Goal: Transaction & Acquisition: Obtain resource

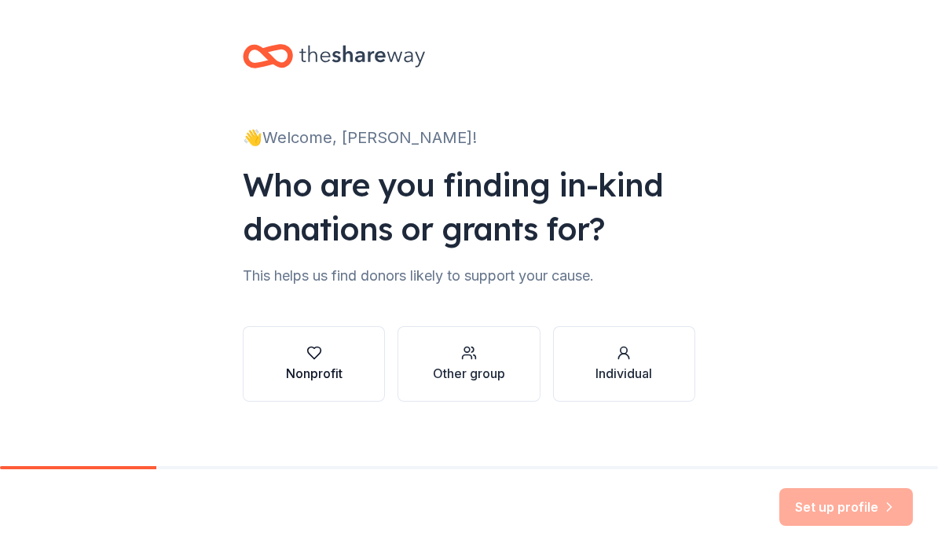
click at [317, 358] on icon "button" at bounding box center [314, 353] width 16 height 16
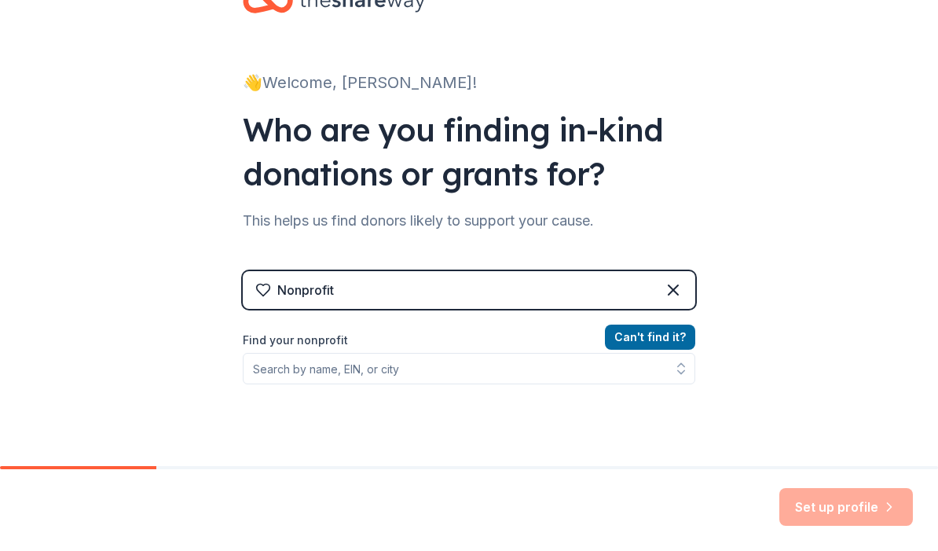
scroll to position [57, 0]
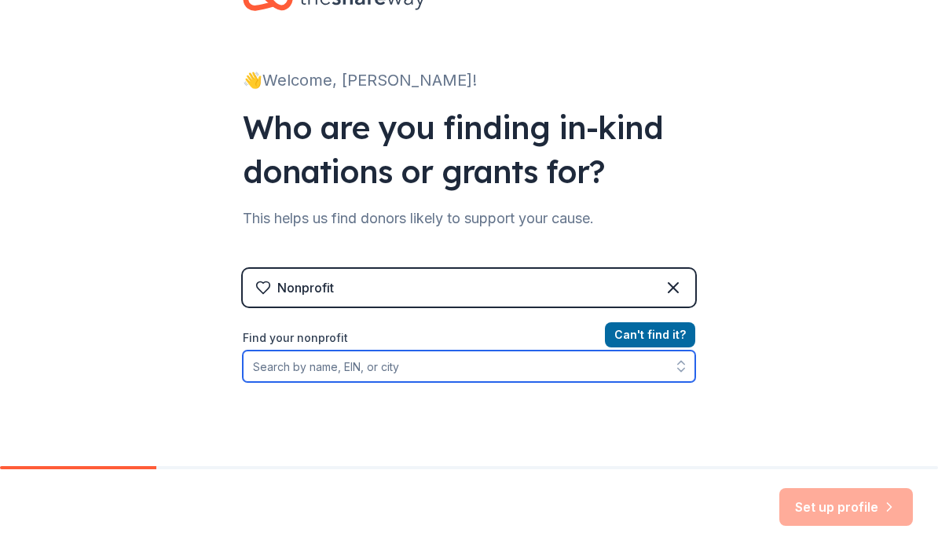
click at [317, 377] on input "Find your nonprofit" at bounding box center [469, 365] width 453 height 31
paste input "[US_EMPLOYER_IDENTIFICATION_NUMBER]"
type input "[US_EMPLOYER_IDENTIFICATION_NUMBER]"
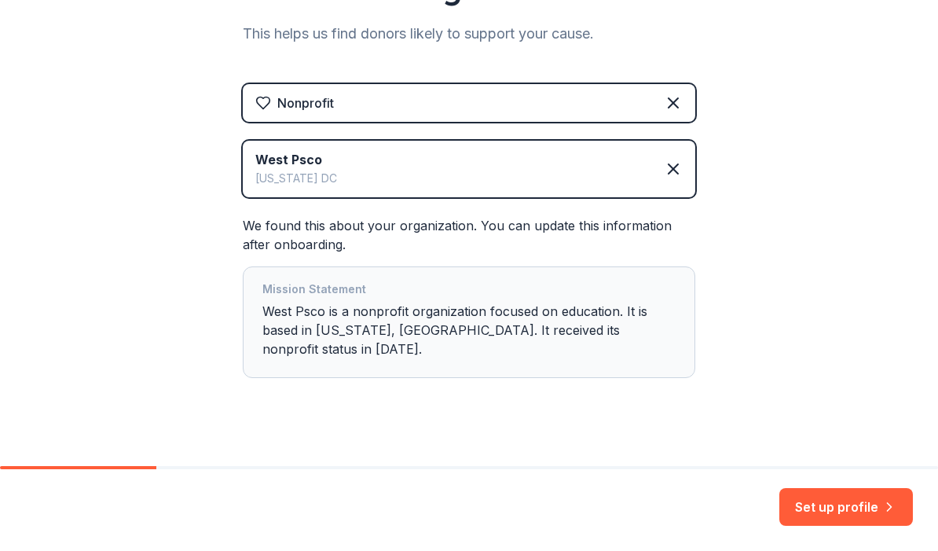
scroll to position [0, 0]
click at [840, 502] on button "Set up profile" at bounding box center [846, 507] width 134 height 38
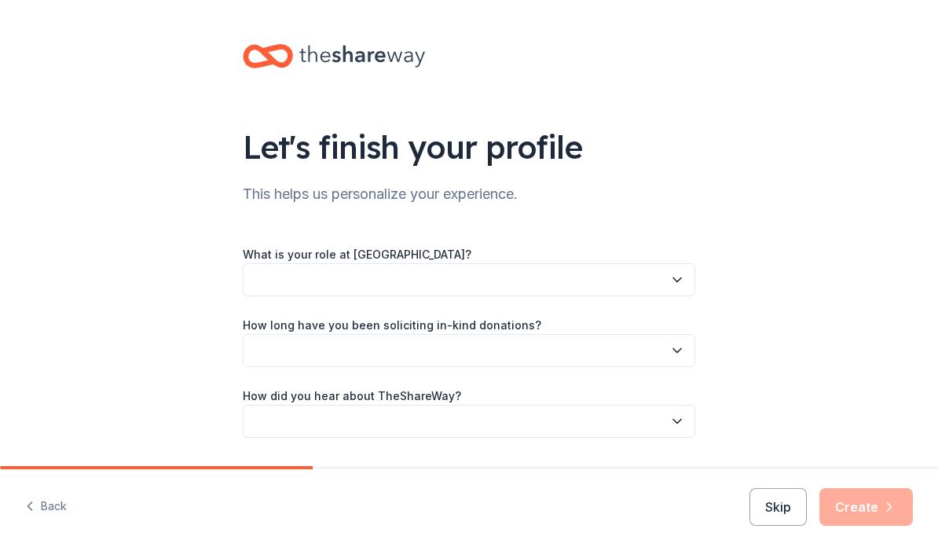
click at [660, 277] on button "button" at bounding box center [469, 279] width 453 height 33
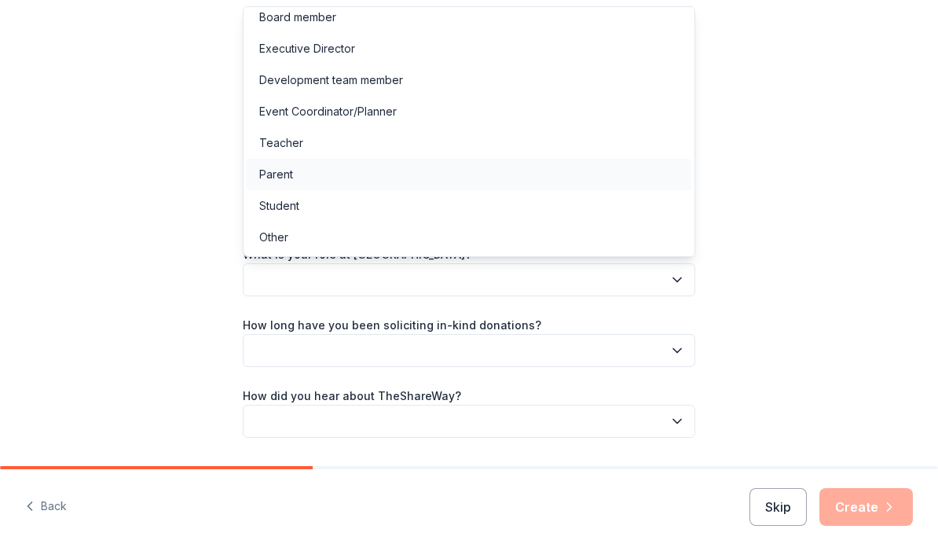
scroll to position [9, 0]
click at [543, 168] on div "Parent" at bounding box center [469, 174] width 445 height 31
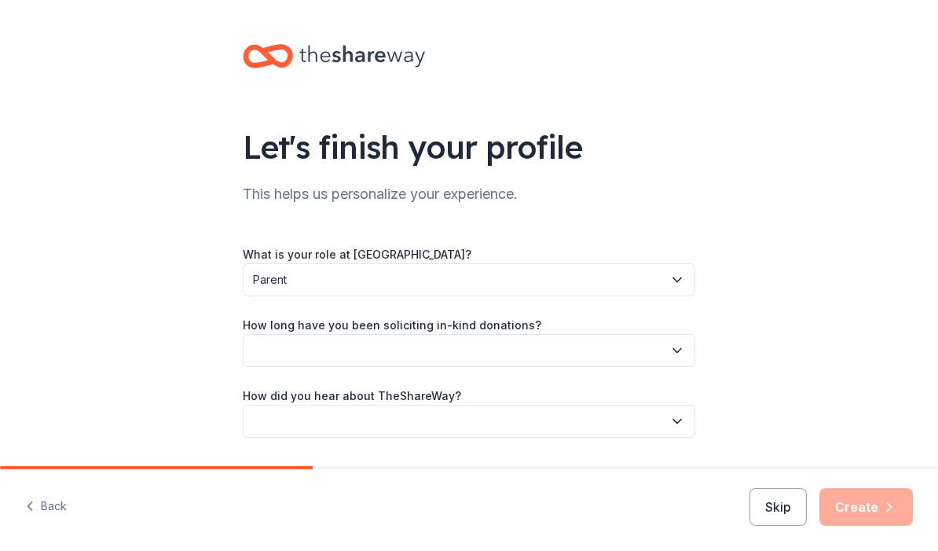
click at [505, 346] on button "button" at bounding box center [469, 350] width 453 height 33
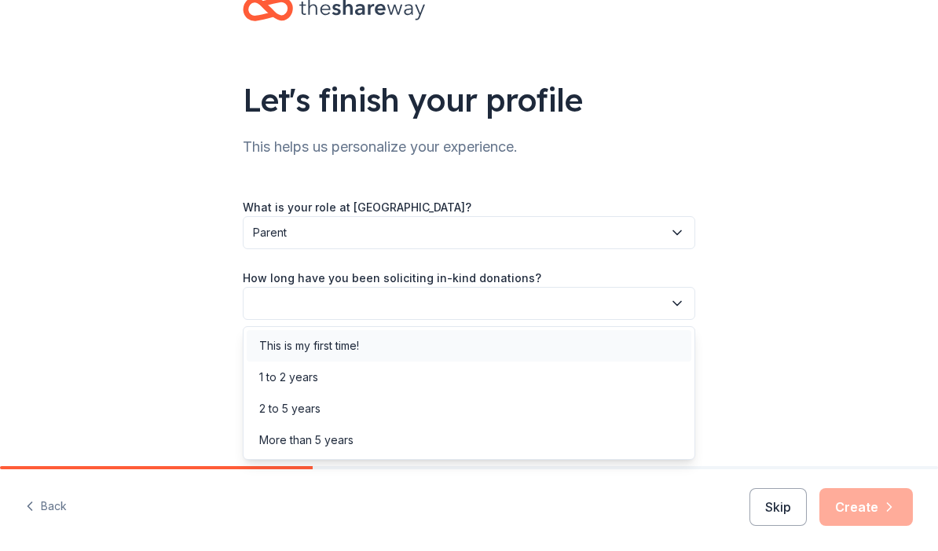
scroll to position [47, 0]
click at [471, 378] on div "1 to 2 years" at bounding box center [469, 376] width 445 height 31
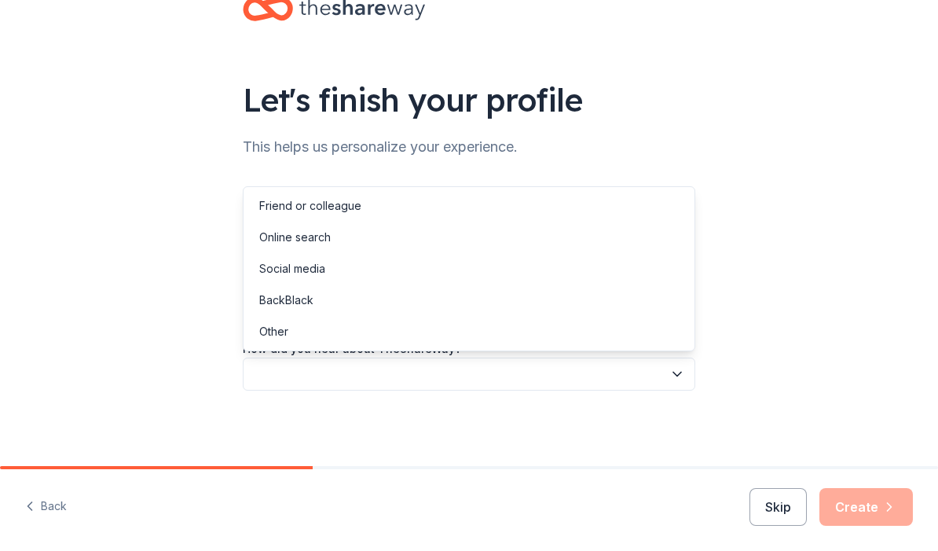
click at [471, 378] on button "button" at bounding box center [469, 373] width 453 height 33
click at [495, 248] on div "Online search" at bounding box center [469, 237] width 445 height 31
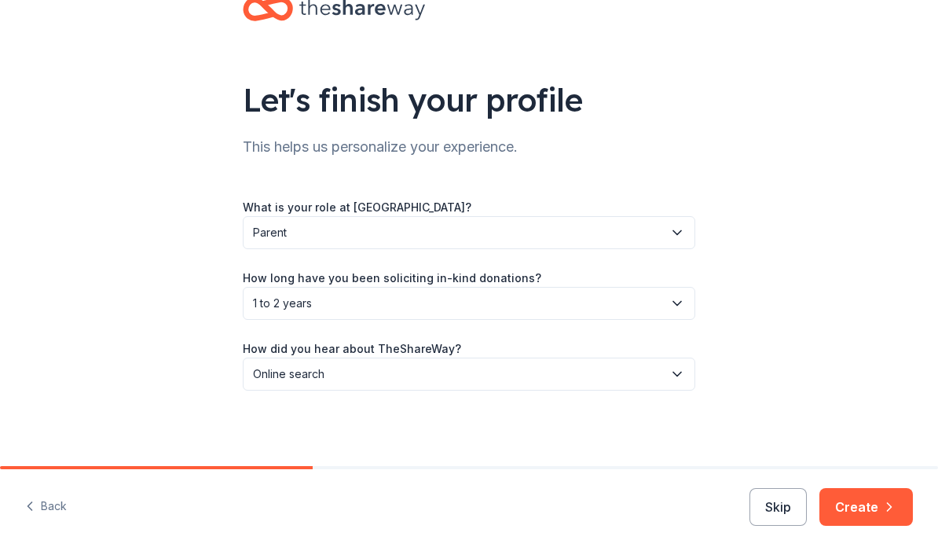
scroll to position [0, 0]
click at [850, 511] on button "Create" at bounding box center [865, 507] width 93 height 38
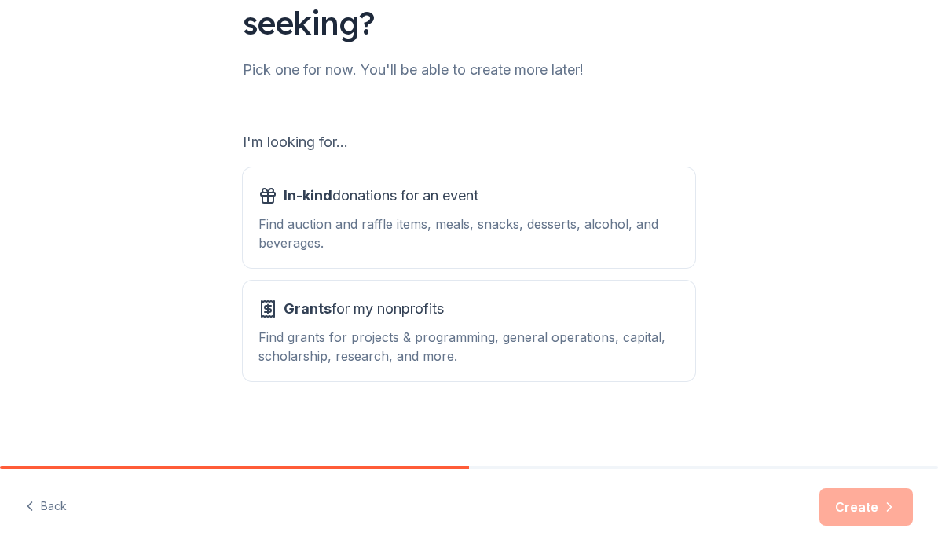
scroll to position [168, 0]
click at [515, 244] on div "Find auction and raffle items, meals, snacks, desserts, alcohol, and beverages." at bounding box center [468, 233] width 421 height 38
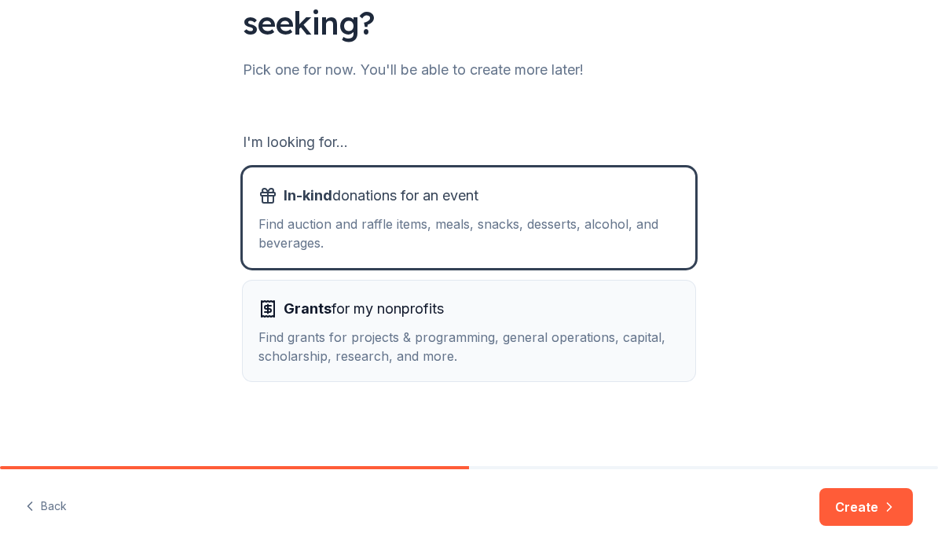
click at [504, 307] on div "Grants for my nonprofits" at bounding box center [468, 308] width 421 height 25
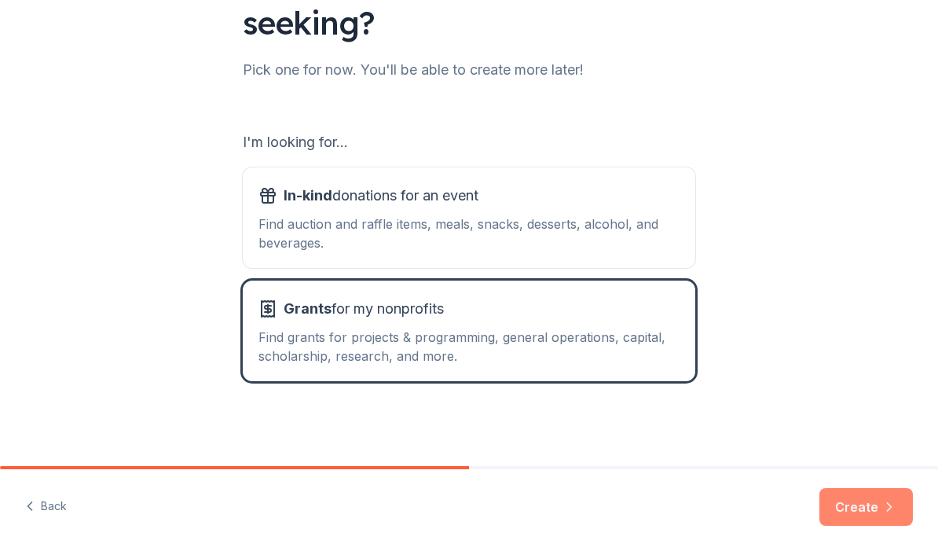
click at [844, 509] on button "Create" at bounding box center [865, 507] width 93 height 38
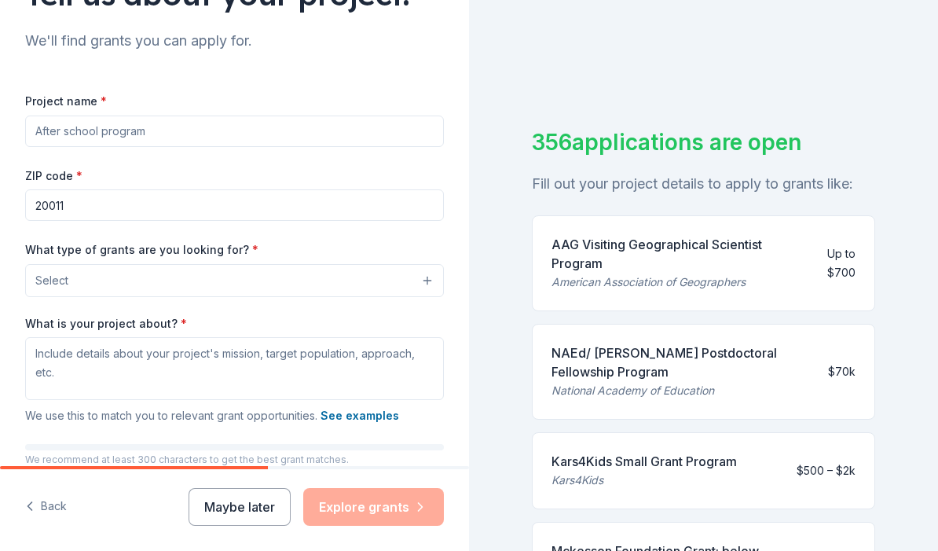
scroll to position [157, 0]
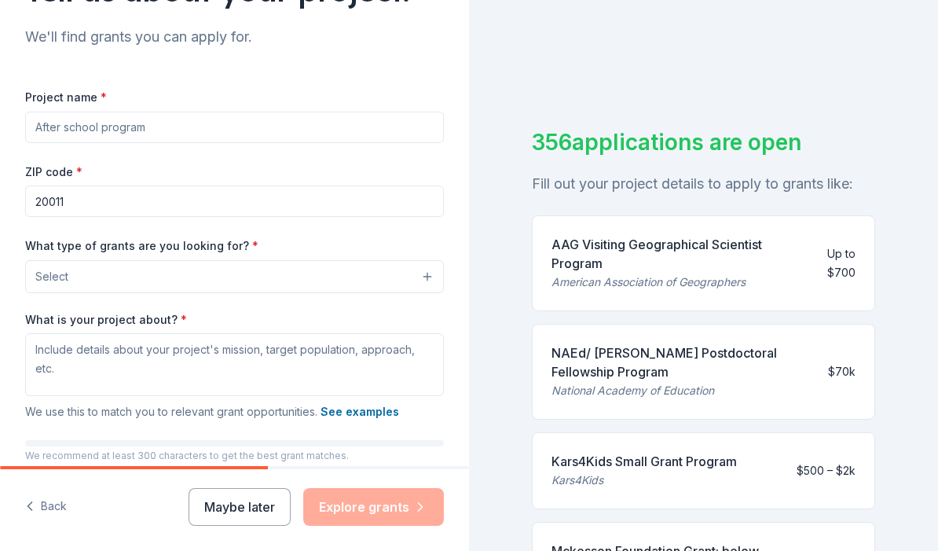
click at [257, 269] on button "Select" at bounding box center [234, 276] width 419 height 33
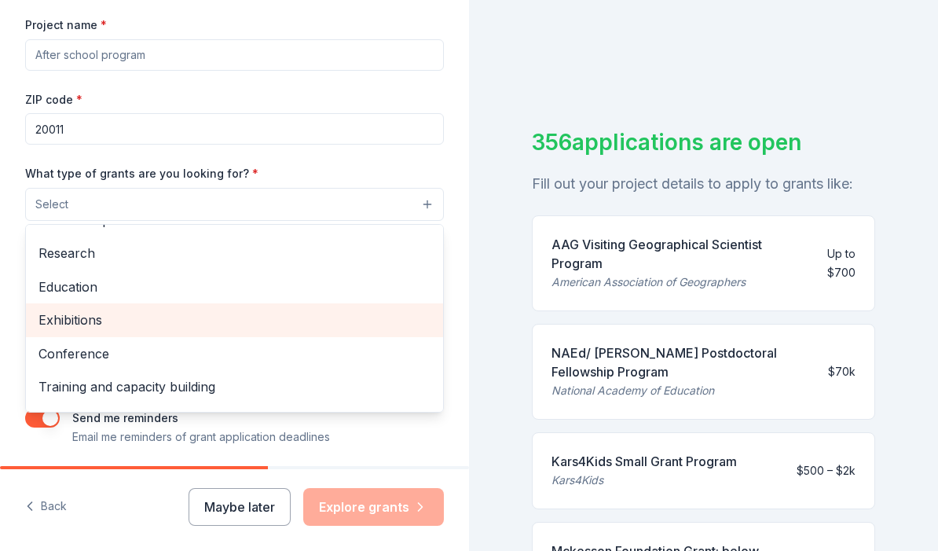
scroll to position [115, 0]
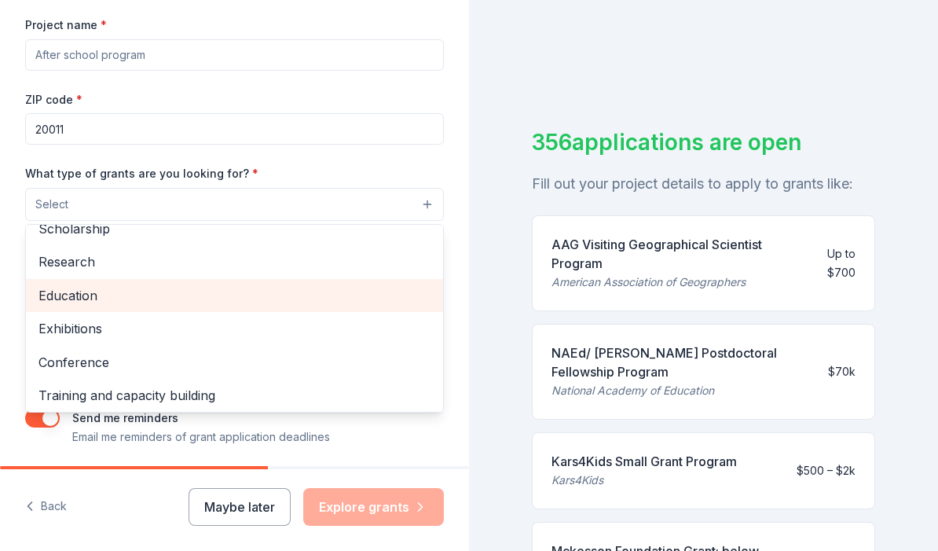
click at [242, 286] on span "Education" at bounding box center [234, 295] width 392 height 20
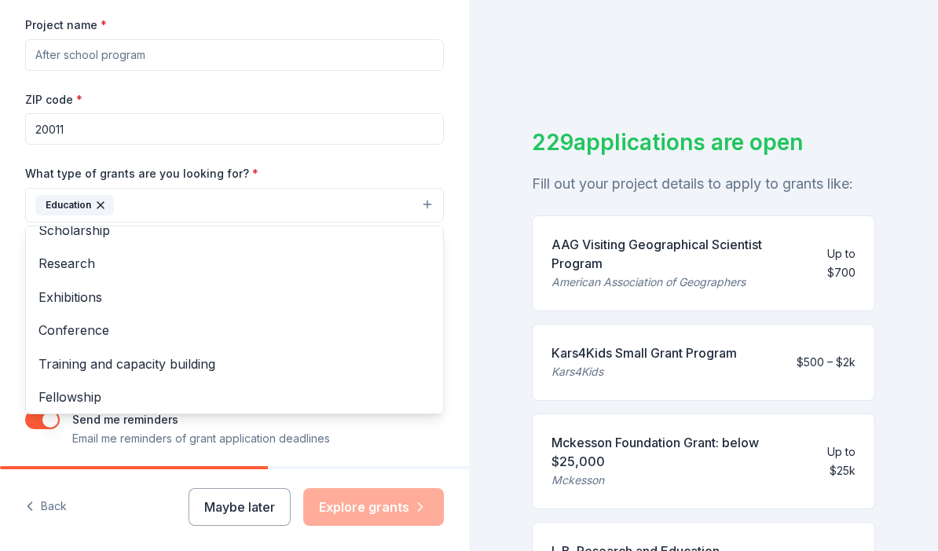
click at [316, 165] on div "What type of grants are you looking for? * Education Projects & programming Gen…" at bounding box center [234, 192] width 419 height 59
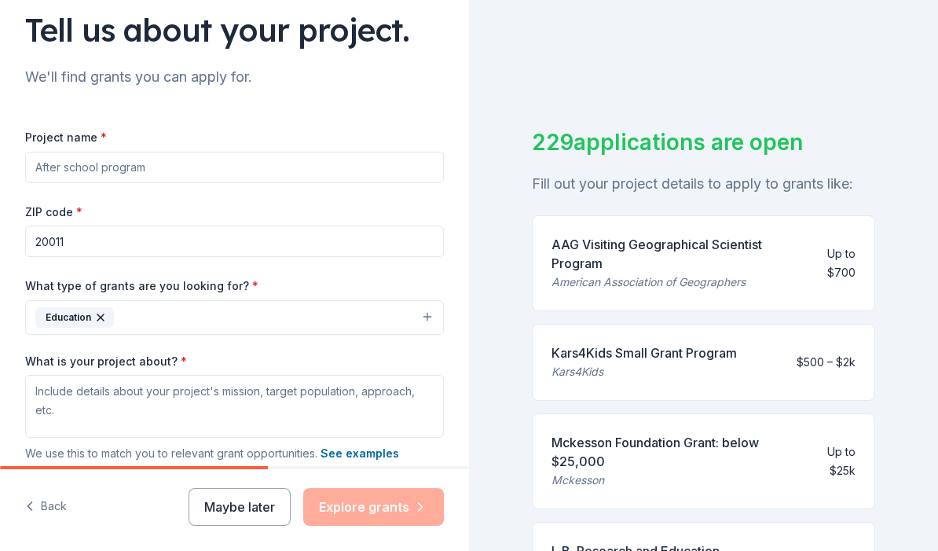
scroll to position [116, 0]
click at [437, 175] on input "Project name *" at bounding box center [234, 167] width 419 height 31
click at [324, 170] on input "Project name *" at bounding box center [234, 167] width 419 height 31
click at [426, 170] on input "Project name *" at bounding box center [234, 167] width 419 height 31
click at [396, 206] on div "ZIP code * 20011" at bounding box center [234, 231] width 419 height 56
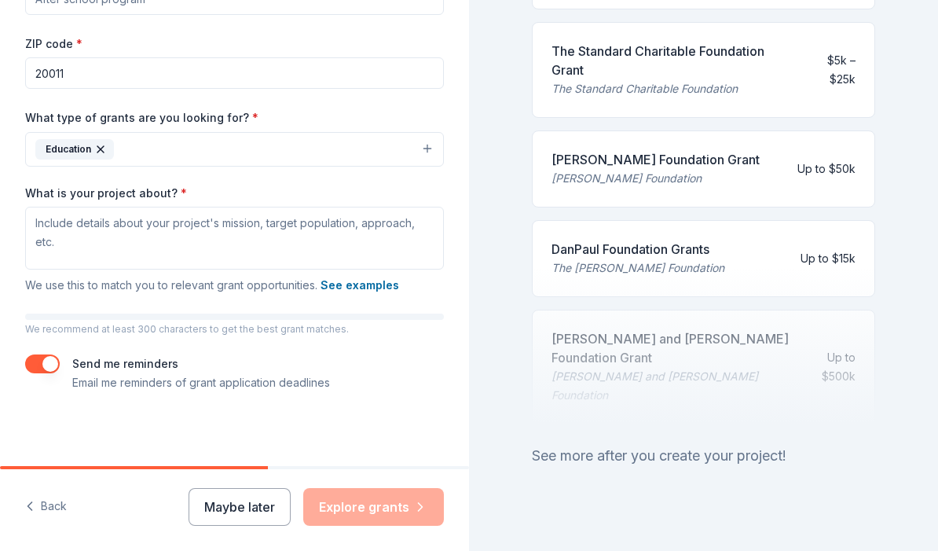
scroll to position [824, 0]
click at [379, 284] on button "See examples" at bounding box center [360, 285] width 79 height 19
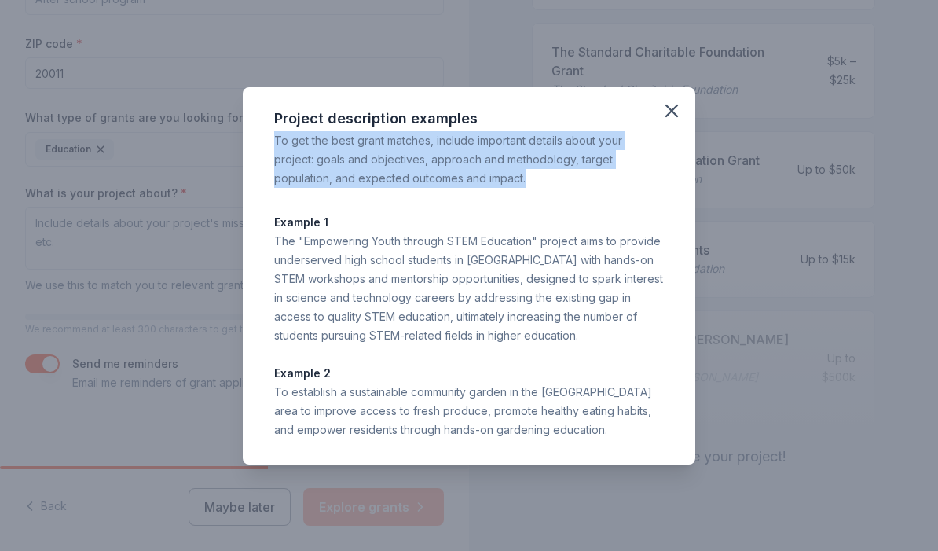
drag, startPoint x: 277, startPoint y: 141, endPoint x: 530, endPoint y: 171, distance: 255.6
copy div "To get the best grant matches, include important details about your project: go…"
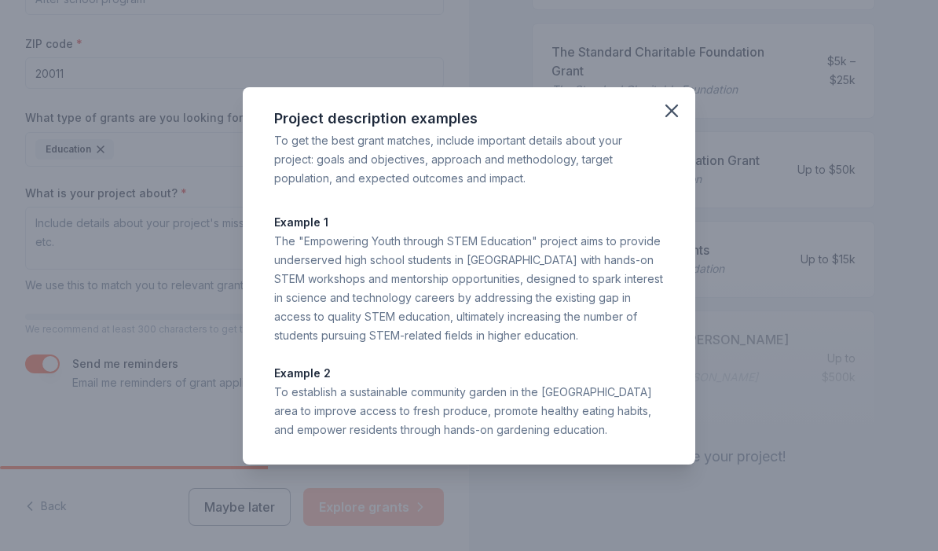
click at [164, 190] on div "Project description examples To get the best grant matches, include important d…" at bounding box center [469, 275] width 938 height 551
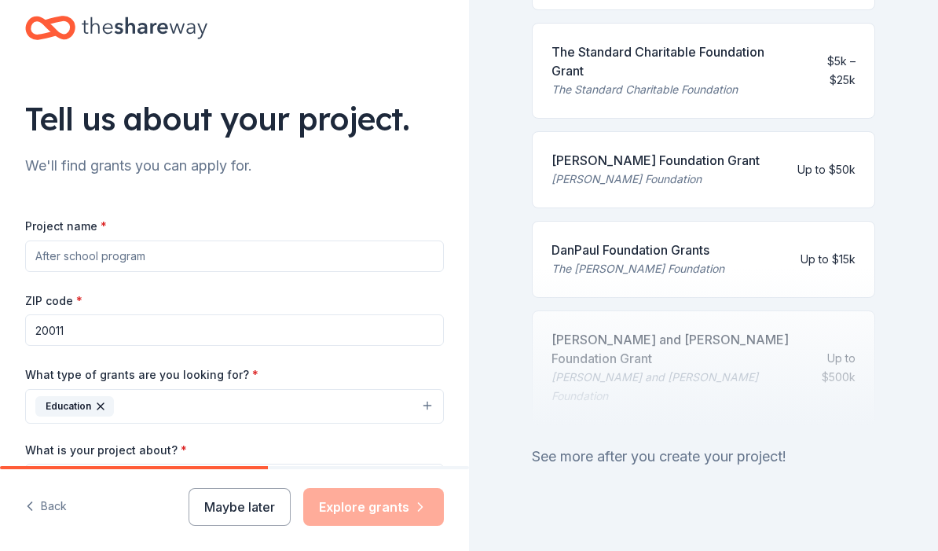
scroll to position [30, 0]
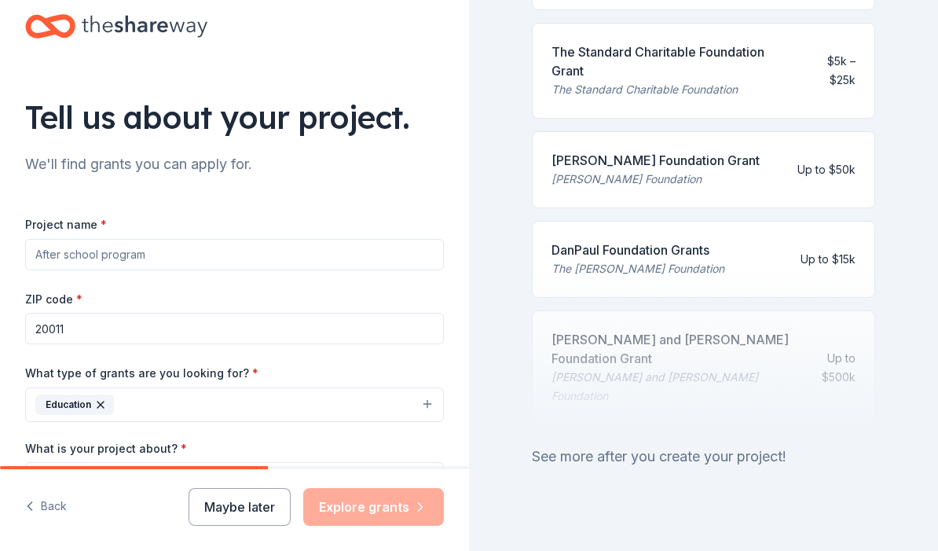
click at [306, 262] on input "Project name *" at bounding box center [234, 254] width 419 height 31
click at [173, 256] on input "Project name *" at bounding box center [234, 254] width 419 height 31
click at [186, 264] on input "Project name *" at bounding box center [234, 254] width 419 height 31
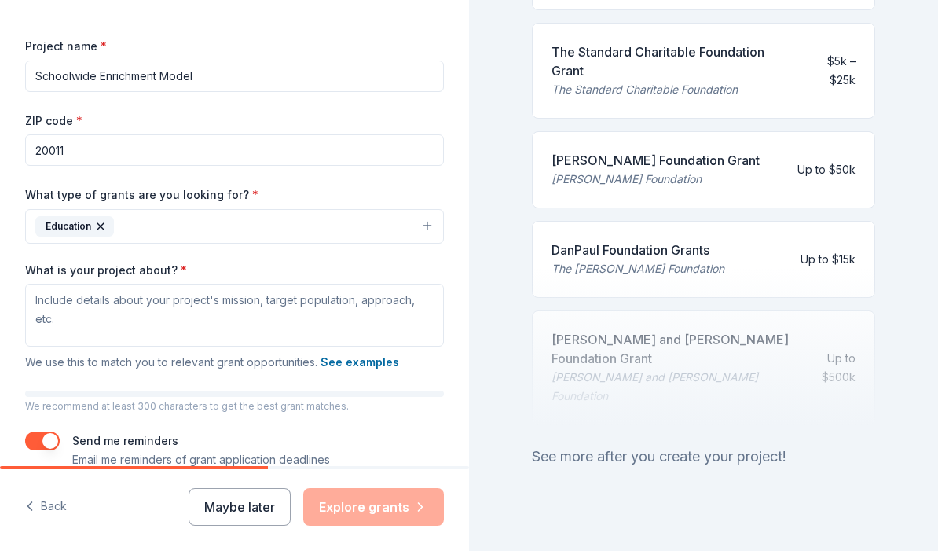
scroll to position [213, 0]
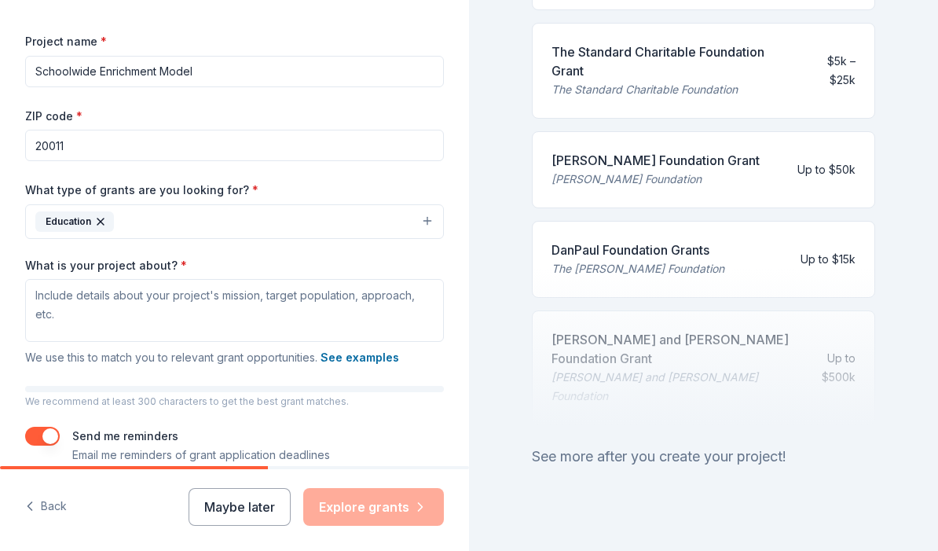
type input "Schoolwide Enrichment Model"
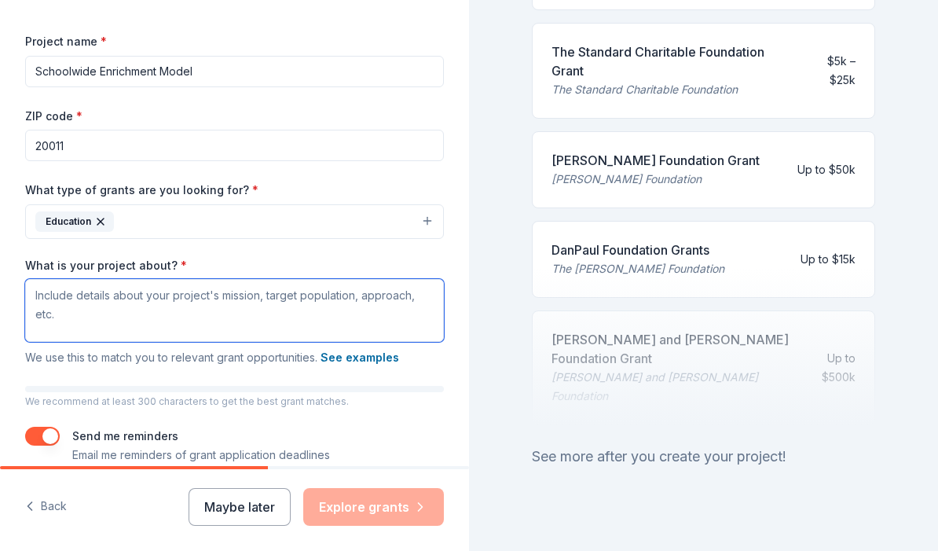
click at [168, 319] on textarea "What is your project about? *" at bounding box center [234, 310] width 419 height 63
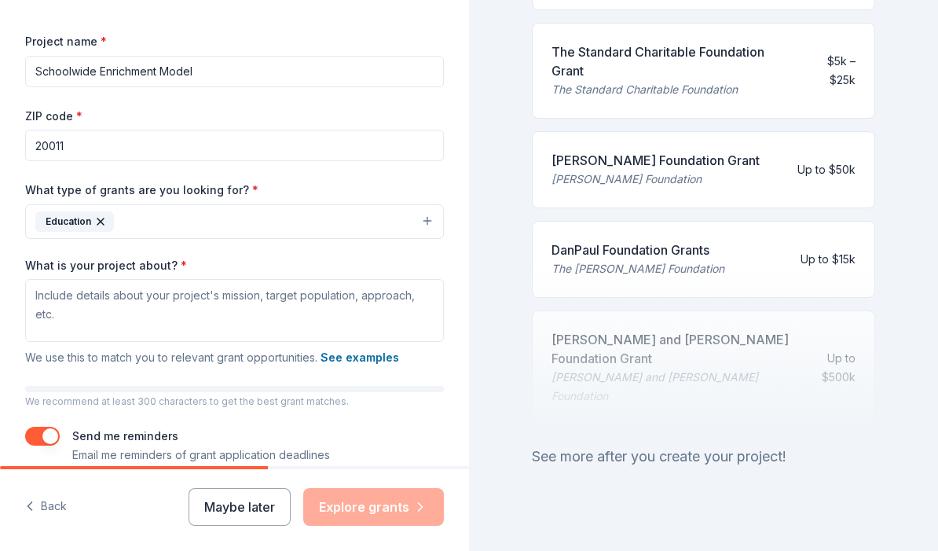
click at [176, 64] on input "Schoolwide Enrichment Model" at bounding box center [234, 71] width 419 height 31
click at [205, 71] on input "Schoolwide Enrichment Model" at bounding box center [234, 71] width 419 height 31
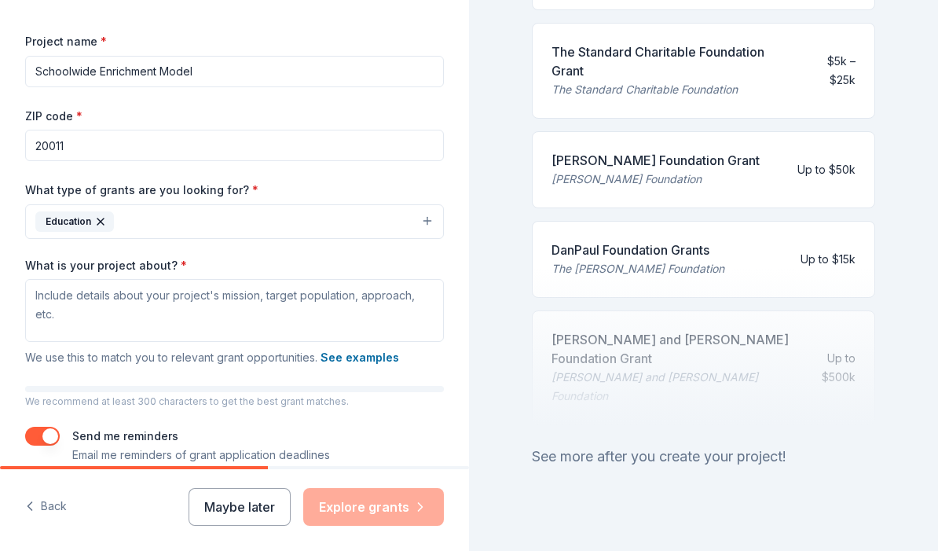
click at [205, 71] on input "Schoolwide Enrichment Model" at bounding box center [234, 71] width 419 height 31
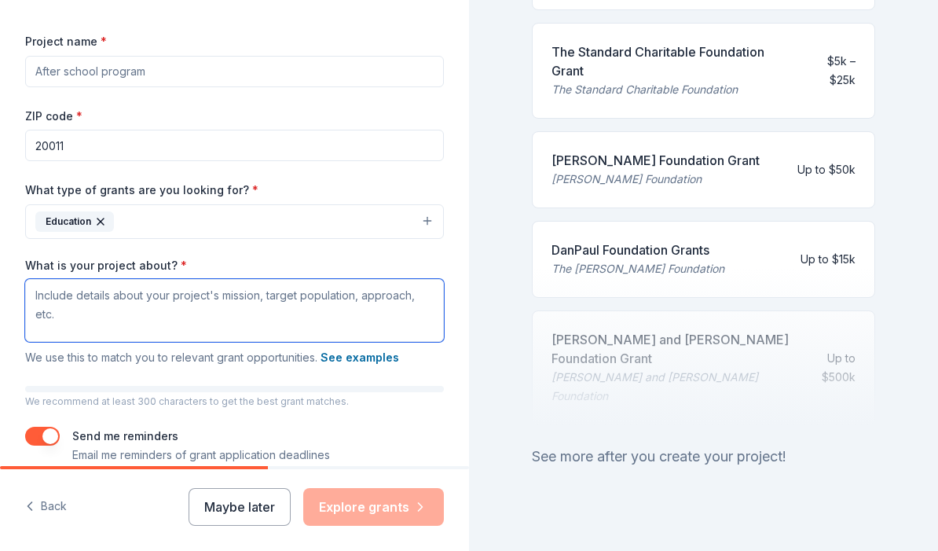
click at [132, 321] on textarea "What is your project about? *" at bounding box center [234, 310] width 419 height 63
click at [121, 317] on textarea "What is your project about? *" at bounding box center [234, 310] width 419 height 63
paste textarea "research, create, collaborate and design a product, a performance, or service b…"
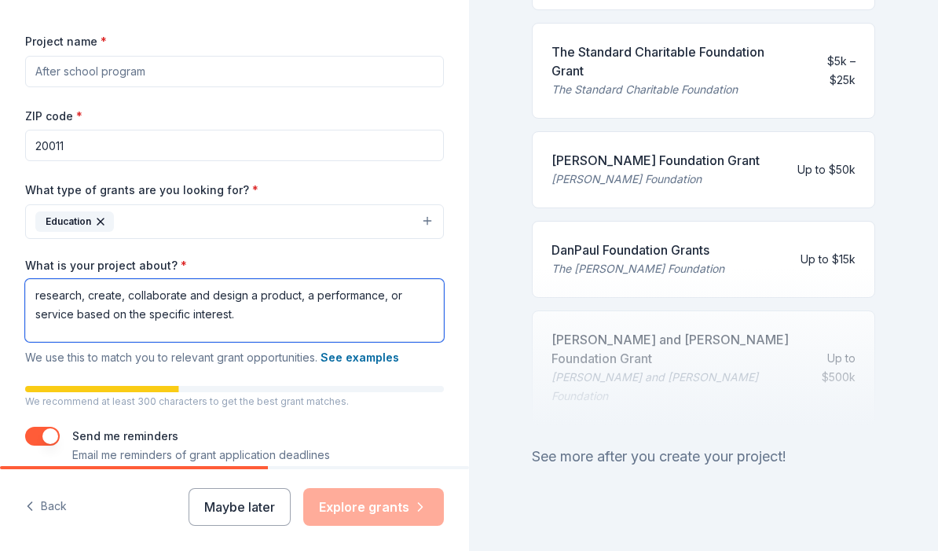
click at [29, 299] on textarea "research, create, collaborate and design a product, a performance, or service b…" at bounding box center [234, 310] width 419 height 63
type textarea "330 PreK3-5th grade students research, create, collaborate and design a product…"
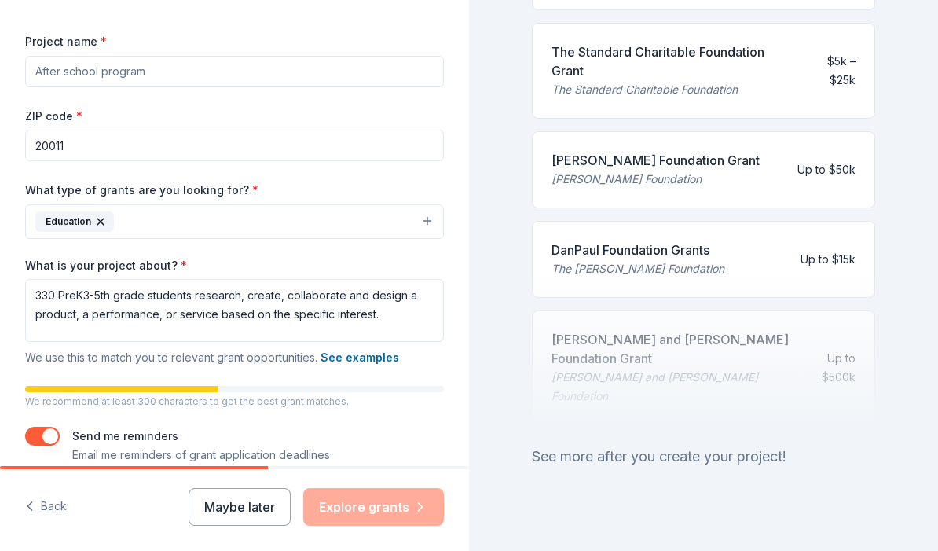
click at [203, 73] on input "Project name *" at bounding box center [234, 71] width 419 height 31
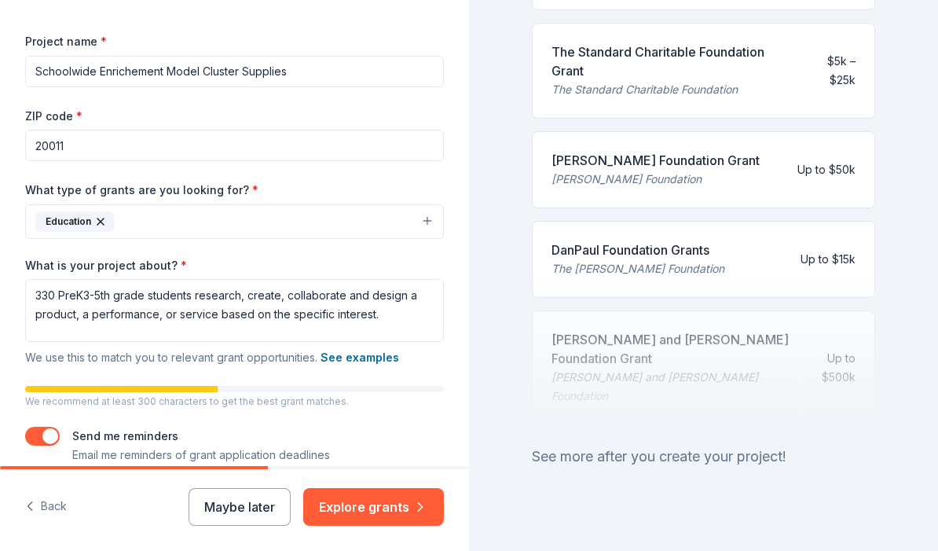
type input "Schoolwide Enrichement Model Cluster Supplies"
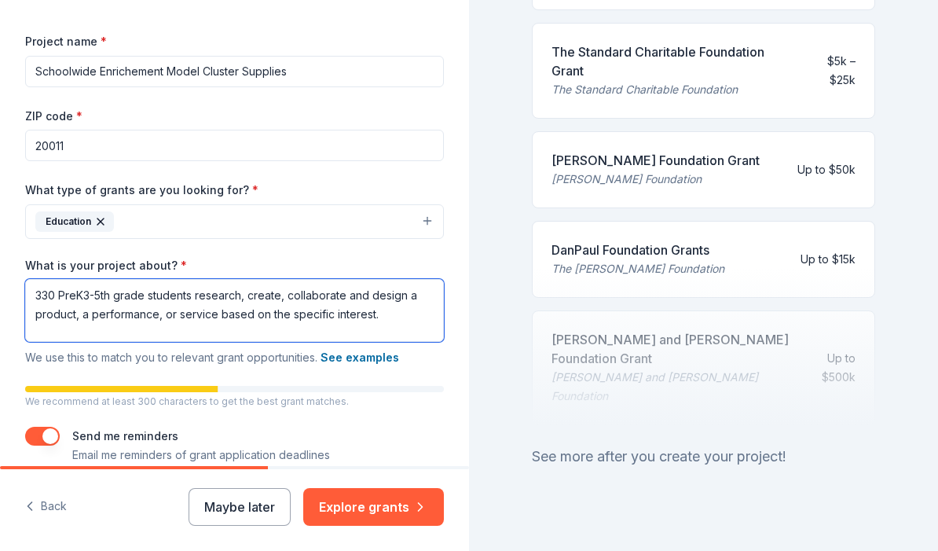
click at [195, 294] on textarea "330 PreK3-5th grade students research, create, collaborate and design a product…" at bounding box center [234, 310] width 419 height 63
click at [148, 299] on textarea "330 PreK3-5th grade students research, create, collaborate and design a product…" at bounding box center [234, 310] width 419 height 63
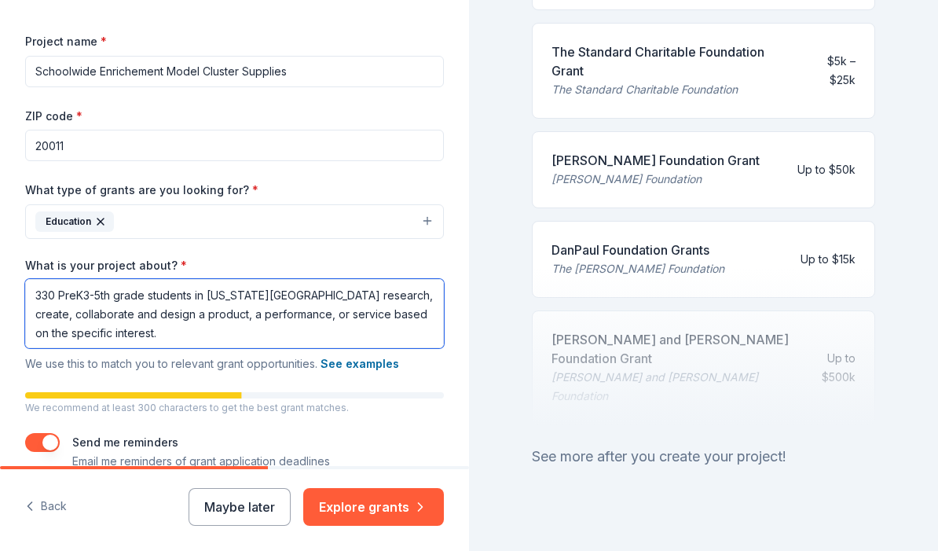
click at [34, 300] on textarea "330 PreK3-5th grade students in [US_STATE][GEOGRAPHIC_DATA] research, create, c…" at bounding box center [234, 313] width 419 height 69
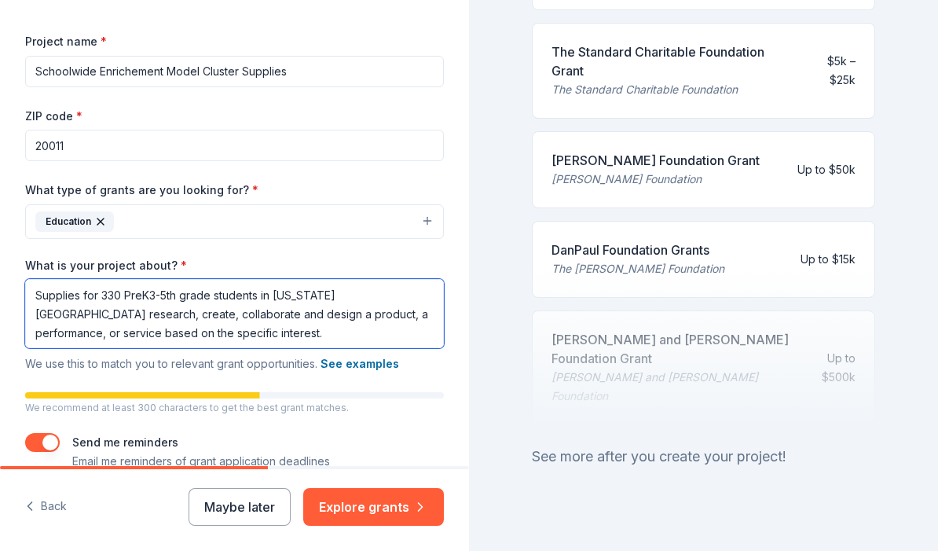
click at [38, 299] on textarea "Supplies for 330 PreK3-5th grade students in [US_STATE][GEOGRAPHIC_DATA] resear…" at bounding box center [234, 313] width 419 height 69
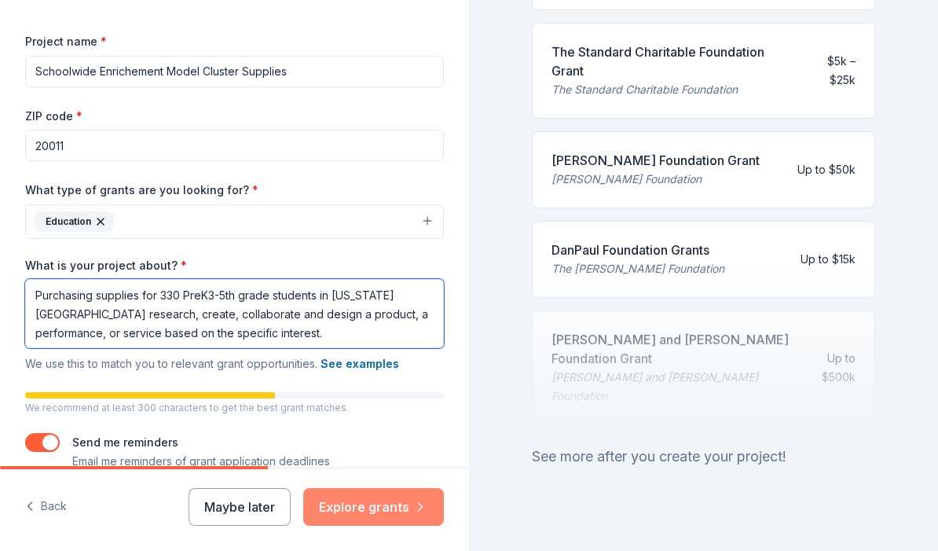
type textarea "Purchasing supplies for 330 PreK3-5th grade students in [US_STATE][GEOGRAPHIC_D…"
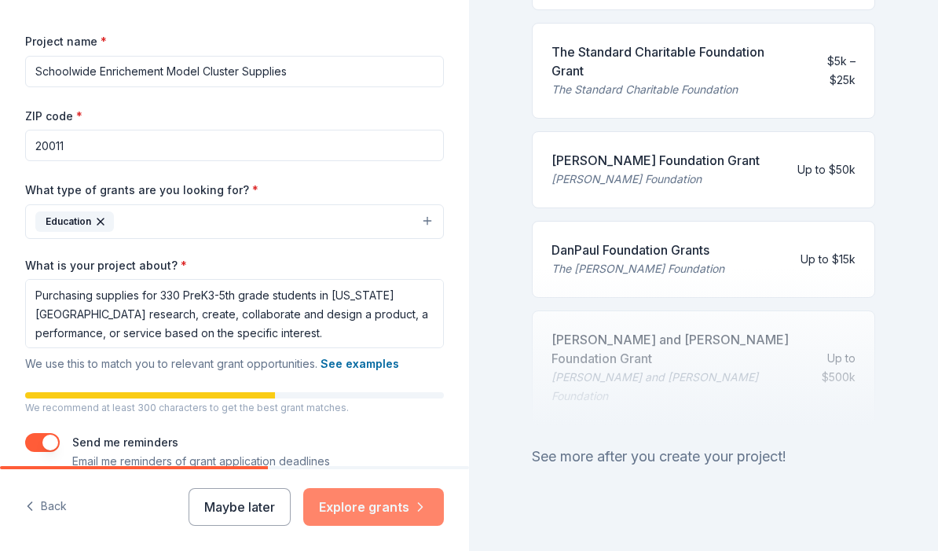
click at [365, 502] on button "Explore grants" at bounding box center [373, 507] width 141 height 38
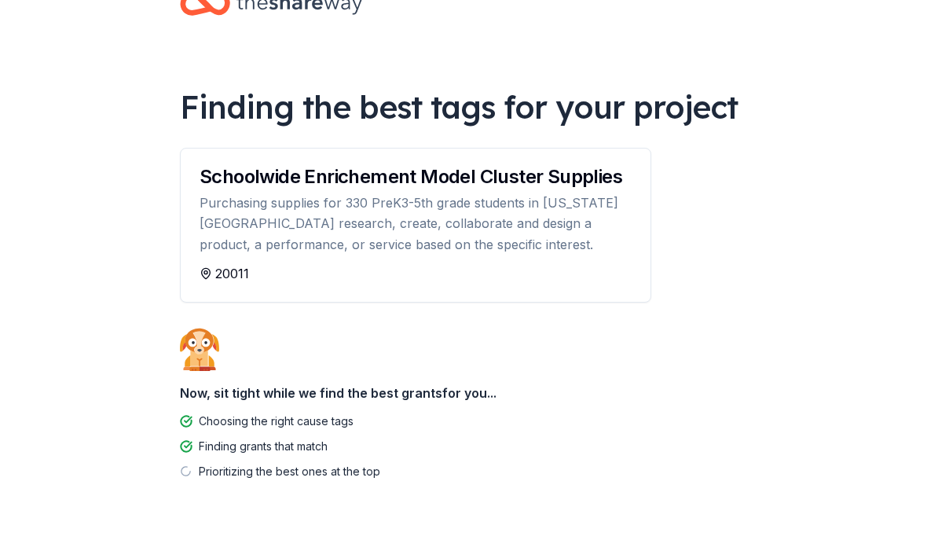
scroll to position [80, 0]
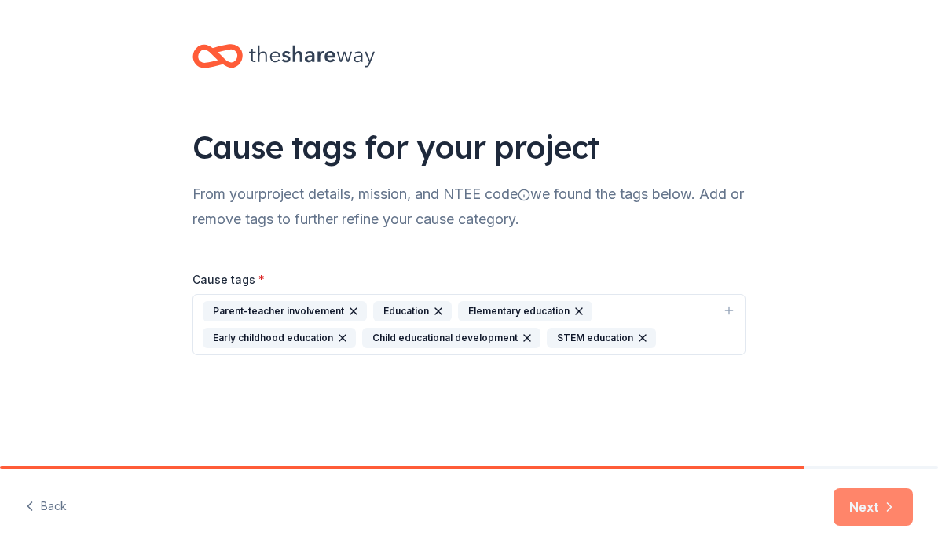
click at [848, 500] on button "Next" at bounding box center [873, 507] width 79 height 38
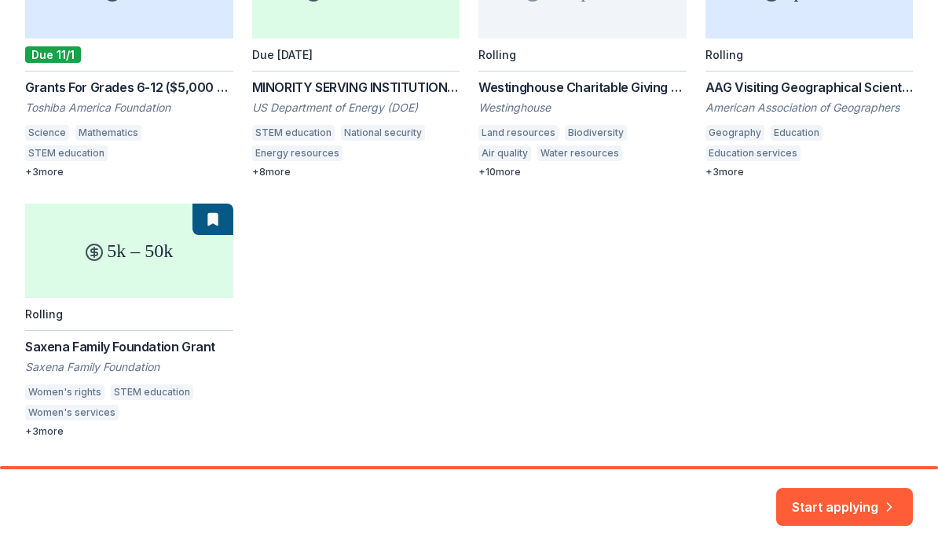
click at [147, 232] on div "5k+ CyberGrants Due 11/1 Grants For Grades 6-12 ($5,000 or More) Toshiba Americ…" at bounding box center [469, 190] width 888 height 493
click at [144, 230] on div "5k+ CyberGrants Due 11/1 Grants For Grades 6-12 ($5,000 or More) Toshiba Americ…" at bounding box center [469, 190] width 888 height 493
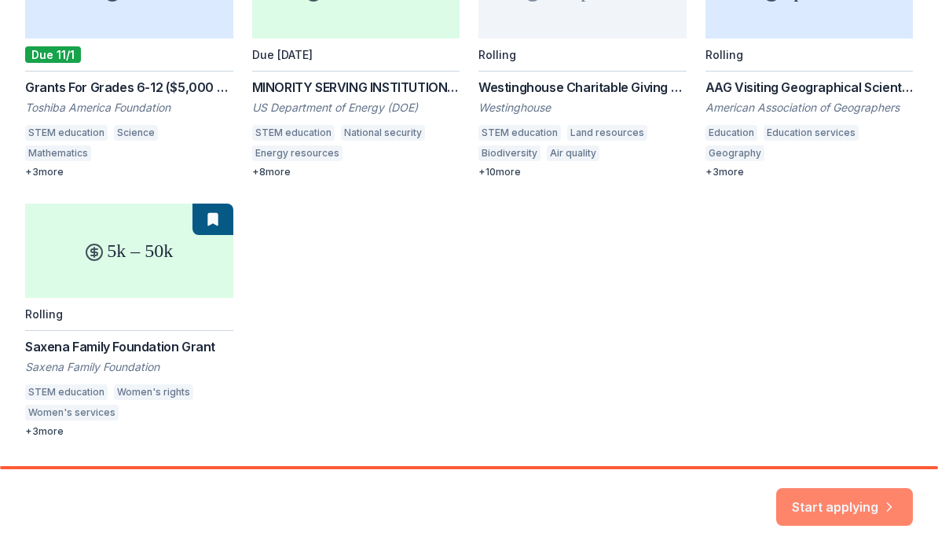
click at [853, 503] on button "Start applying" at bounding box center [844, 497] width 137 height 38
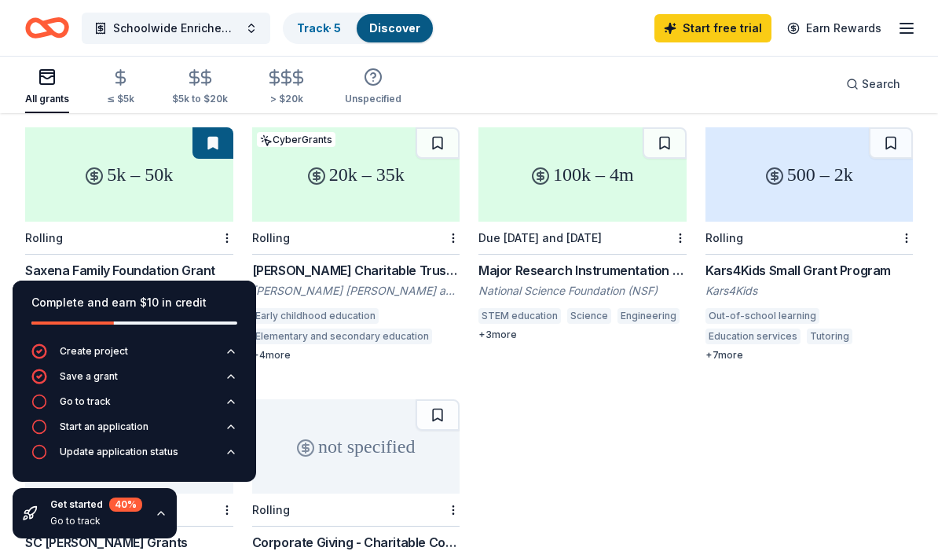
scroll to position [434, 0]
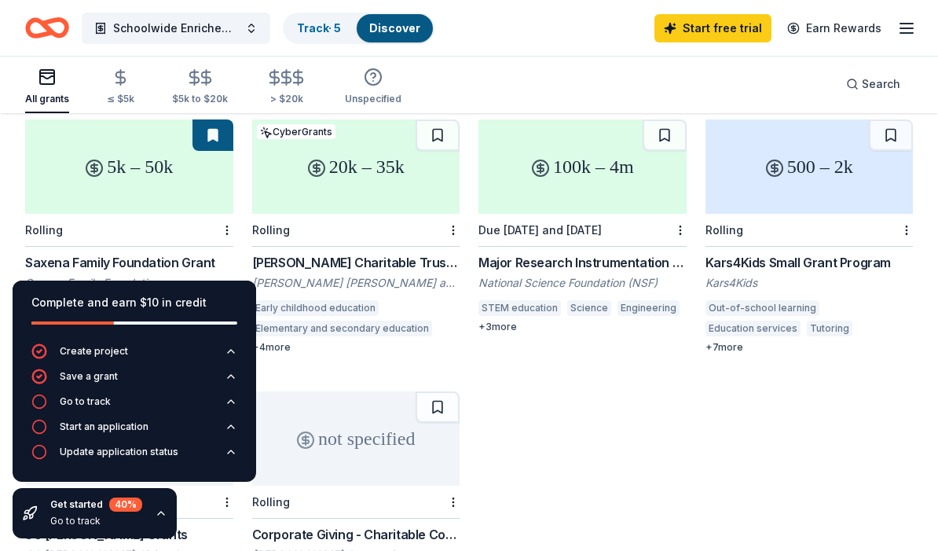
click at [196, 139] on div "5k – 50k" at bounding box center [129, 166] width 208 height 94
click at [163, 406] on button "Go to track" at bounding box center [134, 406] width 206 height 25
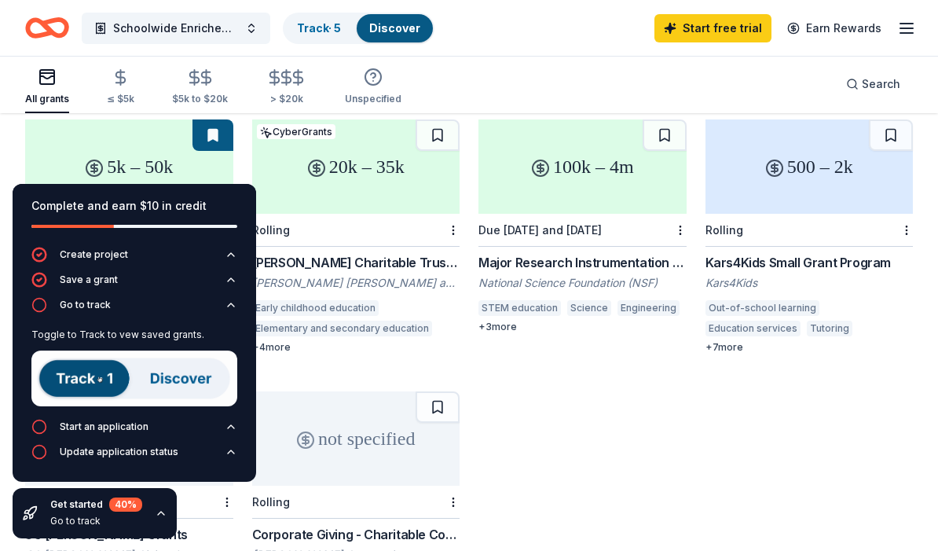
click at [112, 379] on img at bounding box center [134, 378] width 206 height 56
click at [320, 27] on link "Track · 5" at bounding box center [319, 27] width 44 height 13
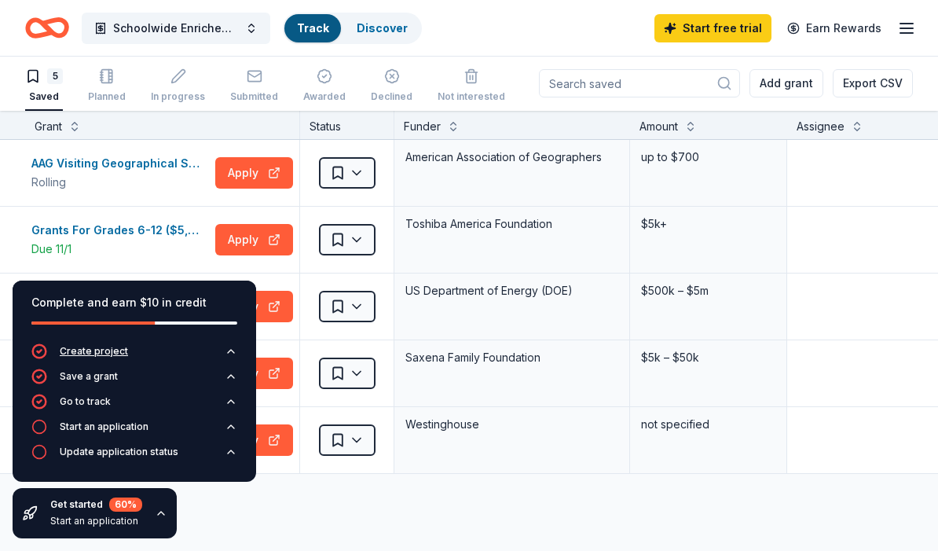
scroll to position [1, 0]
click at [410, 505] on div "Discover more grants" at bounding box center [602, 496] width 1205 height 44
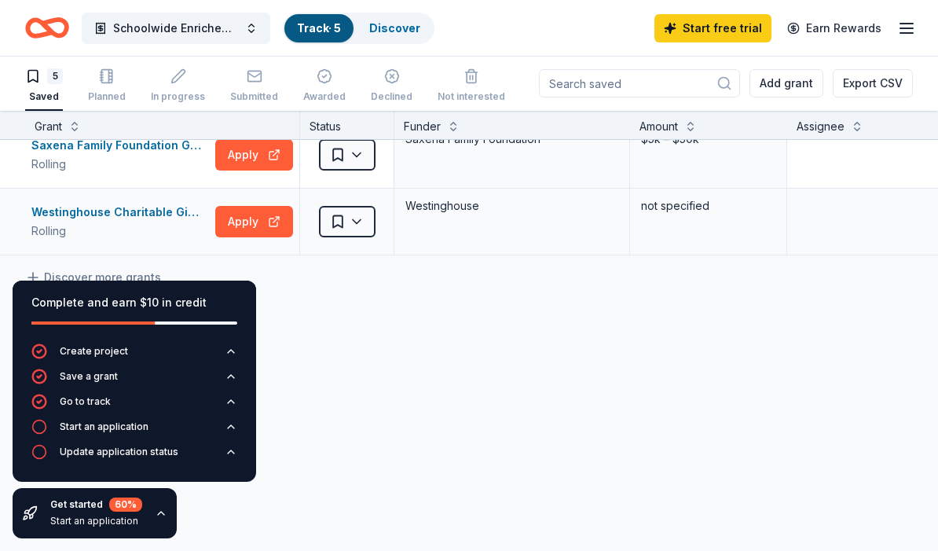
scroll to position [218, 0]
click at [238, 224] on button "Apply" at bounding box center [254, 221] width 78 height 31
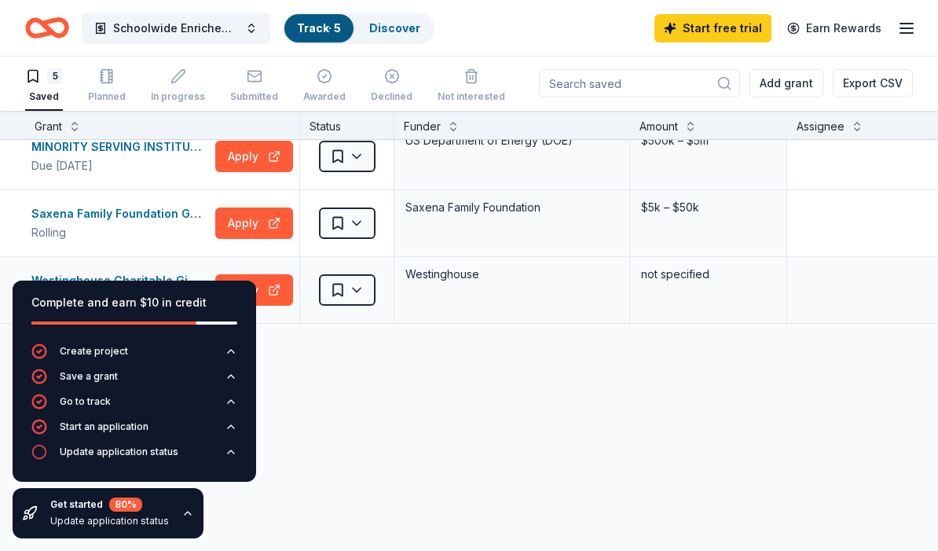
scroll to position [150, 2]
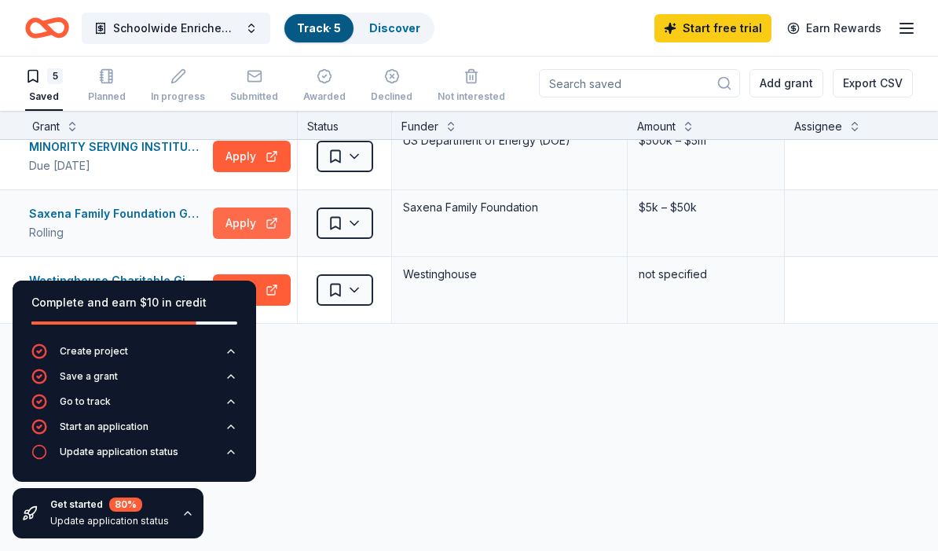
click at [244, 220] on button "Apply" at bounding box center [252, 222] width 78 height 31
click at [229, 158] on button "Apply" at bounding box center [252, 156] width 78 height 31
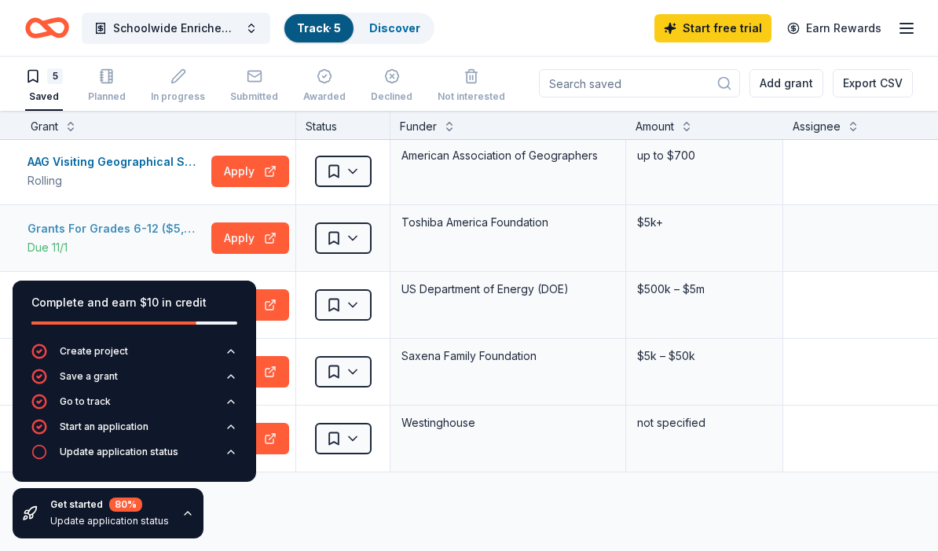
scroll to position [0, 4]
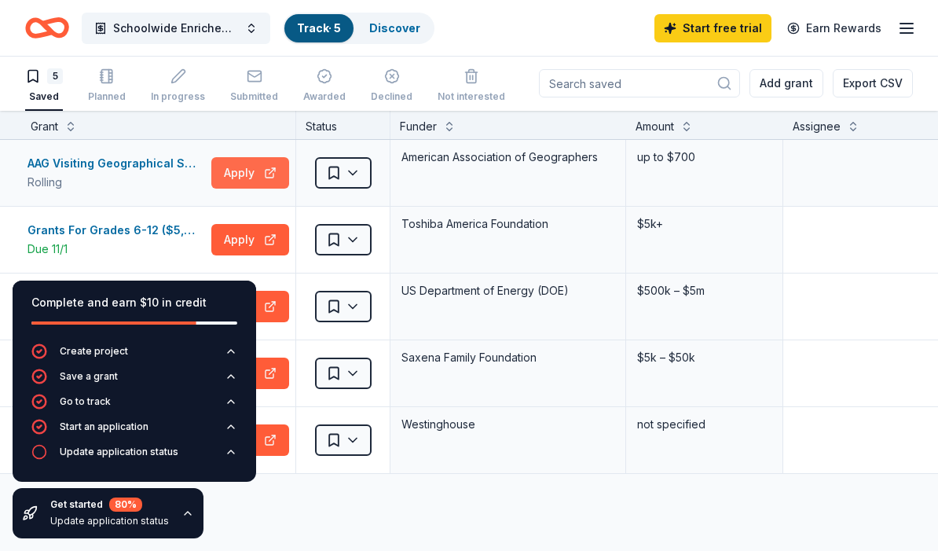
click at [239, 183] on button "Apply" at bounding box center [250, 172] width 78 height 31
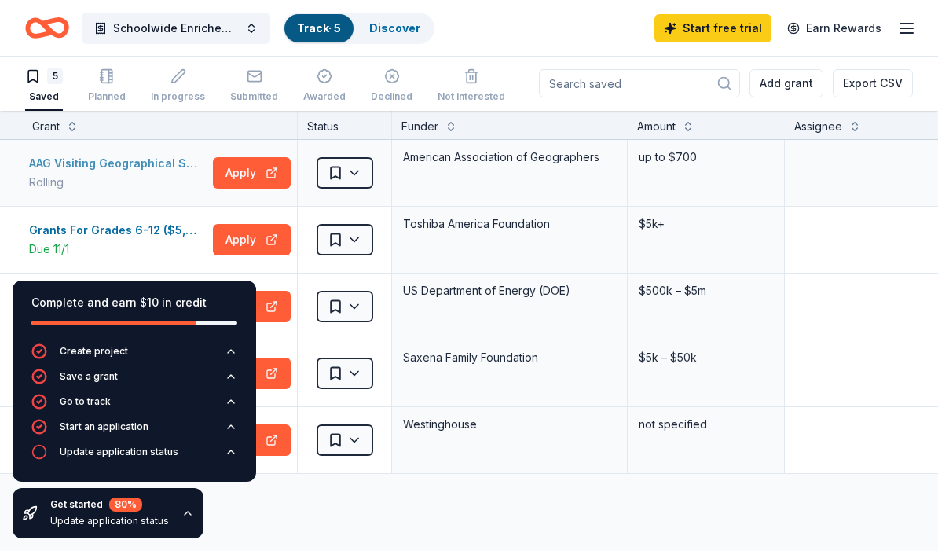
scroll to position [0, 2]
click at [212, 38] on button "Schoolwide Enrichement Model Cluster Supplies" at bounding box center [176, 28] width 189 height 31
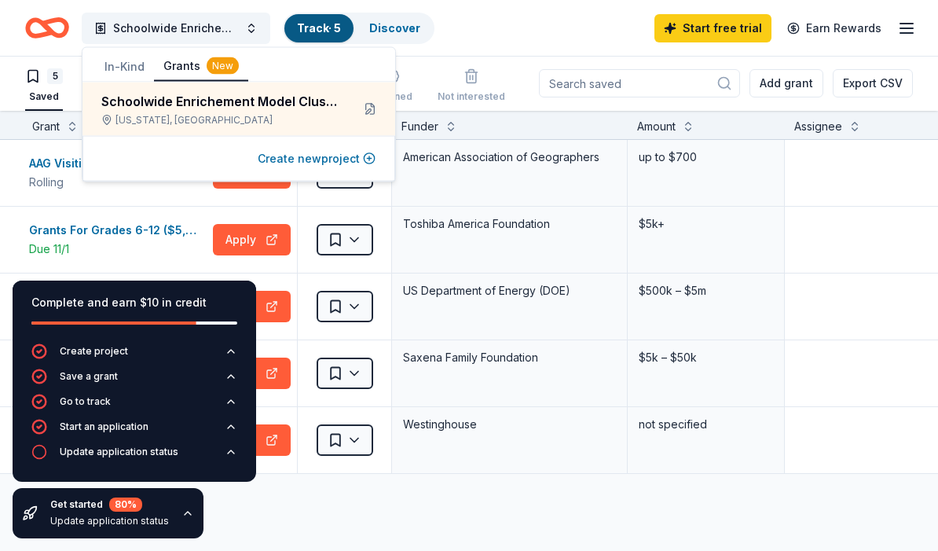
click at [293, 158] on button "Create new project" at bounding box center [317, 158] width 118 height 19
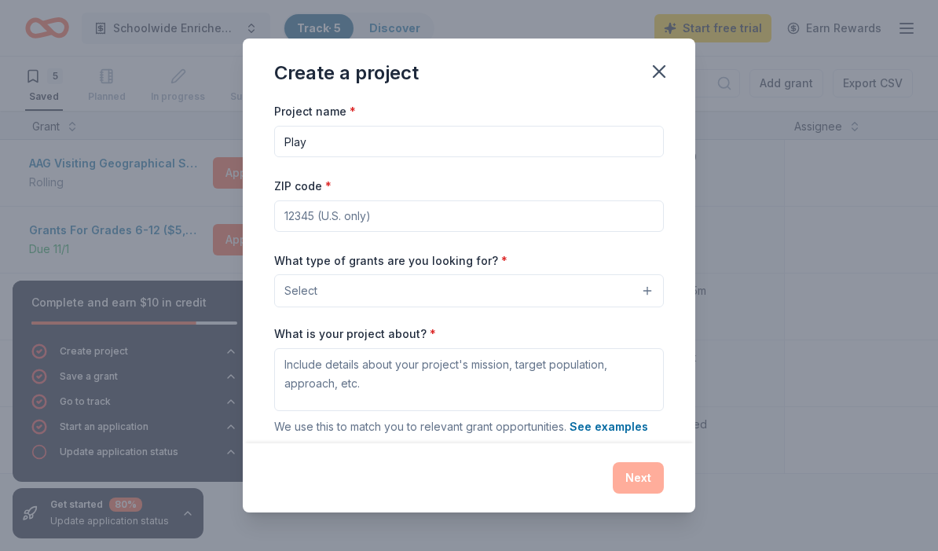
click at [280, 141] on input "Play" at bounding box center [469, 141] width 390 height 31
type input "School Play"
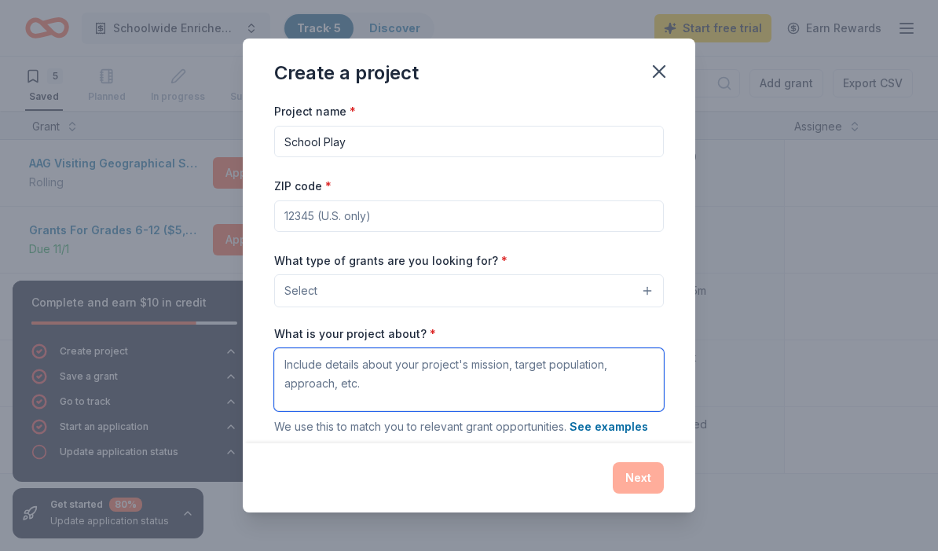
click at [338, 365] on textarea "What is your project about? *" at bounding box center [469, 379] width 390 height 63
click at [339, 357] on textarea "What is your project about? *" at bounding box center [469, 379] width 390 height 63
paste textarea "[PERSON_NAME][GEOGRAPHIC_DATA] (JLES), formerly [GEOGRAPHIC_DATA], is a Title I…"
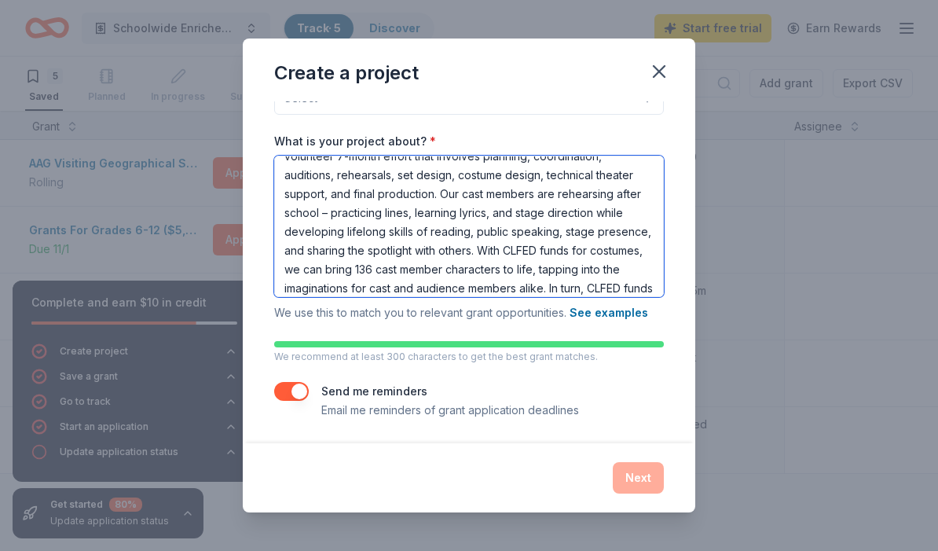
scroll to position [115, 0]
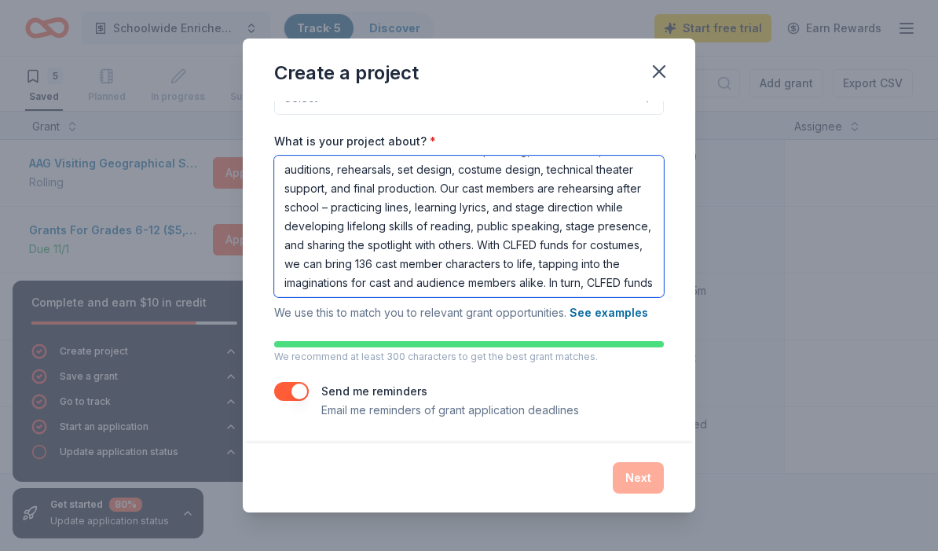
drag, startPoint x: 507, startPoint y: 222, endPoint x: 541, endPoint y: 222, distance: 33.8
click at [541, 222] on textarea "[PERSON_NAME][GEOGRAPHIC_DATA] (JLES), formerly [GEOGRAPHIC_DATA], is a Title I…" at bounding box center [469, 226] width 390 height 141
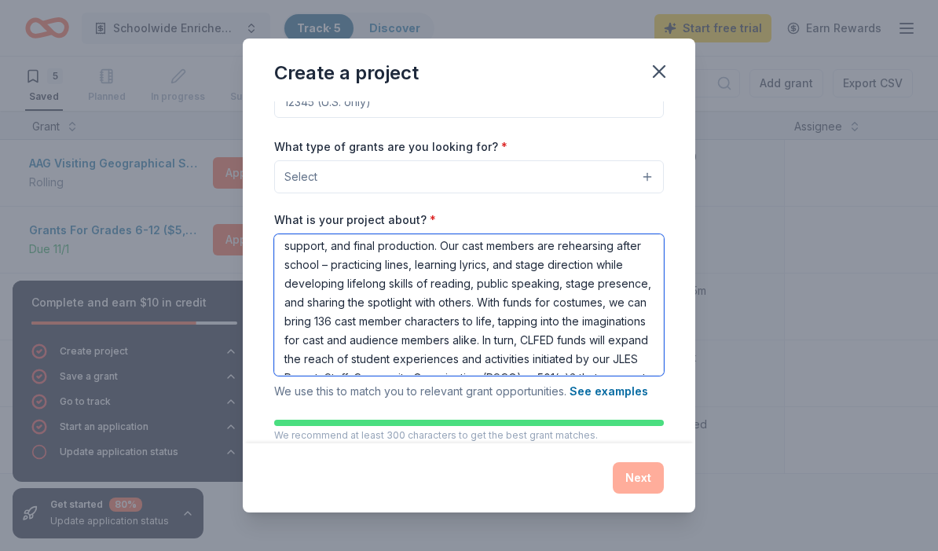
scroll to position [138, 0]
drag, startPoint x: 523, startPoint y: 321, endPoint x: 555, endPoint y: 323, distance: 31.5
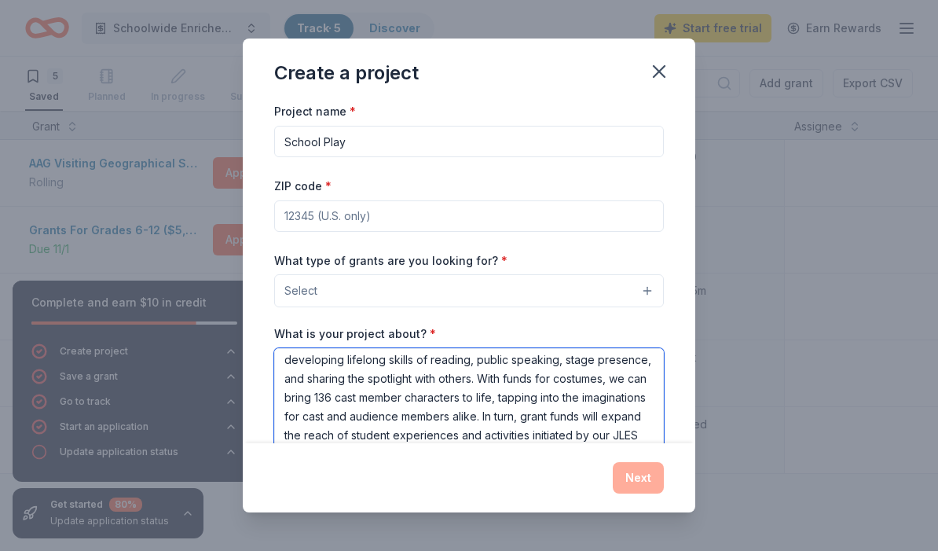
scroll to position [0, 0]
type textarea "[PERSON_NAME][GEOGRAPHIC_DATA] (JLES), formerly [GEOGRAPHIC_DATA], is a Title I…"
click at [498, 295] on button "Select" at bounding box center [469, 290] width 390 height 33
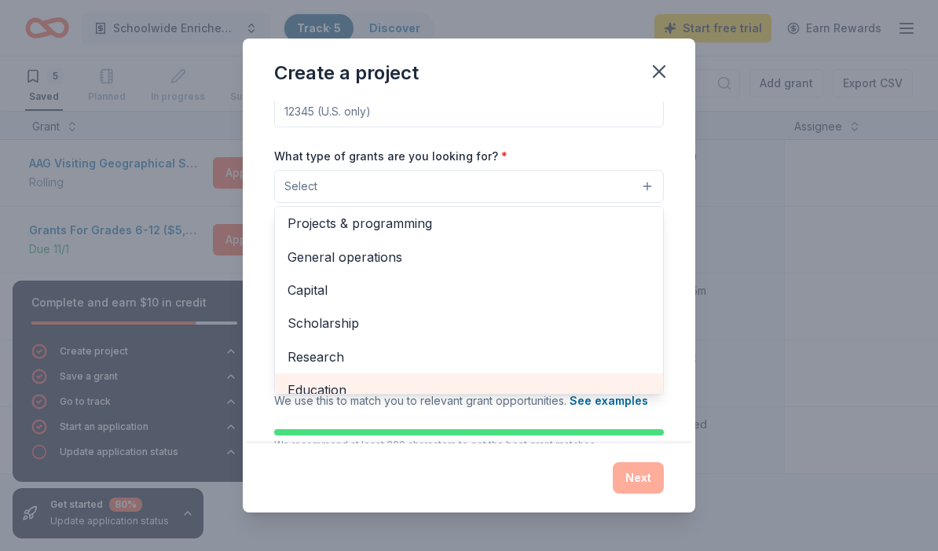
scroll to position [14, 0]
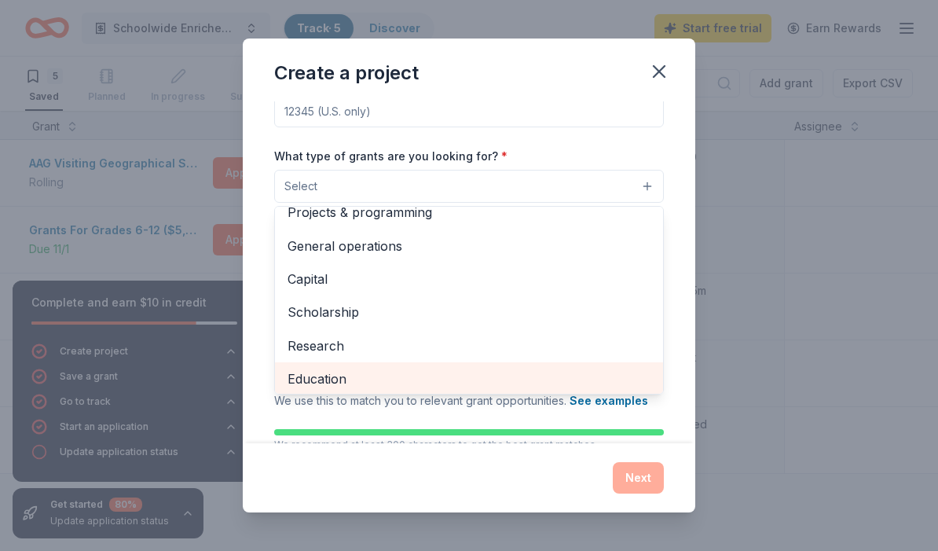
click at [425, 387] on div "Education" at bounding box center [469, 378] width 388 height 33
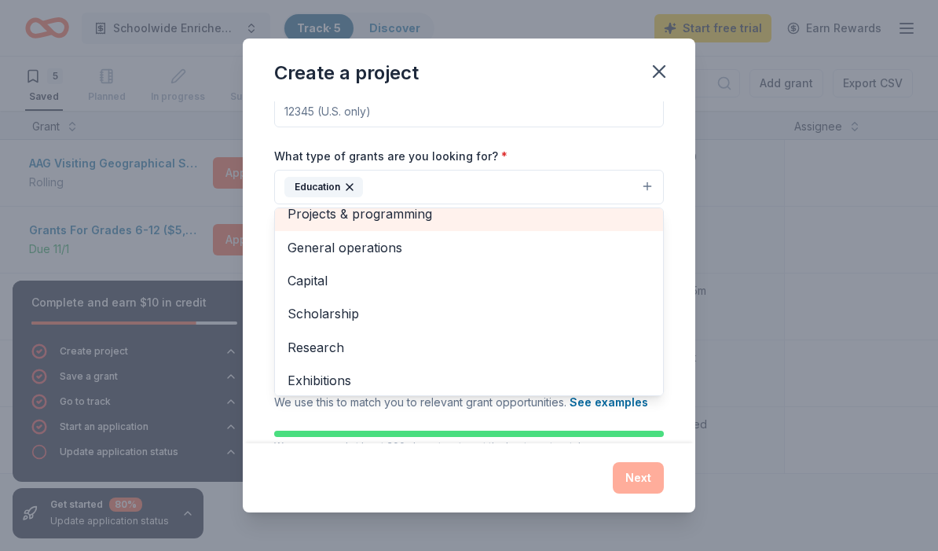
click at [493, 211] on div "Projects & programming" at bounding box center [469, 213] width 388 height 33
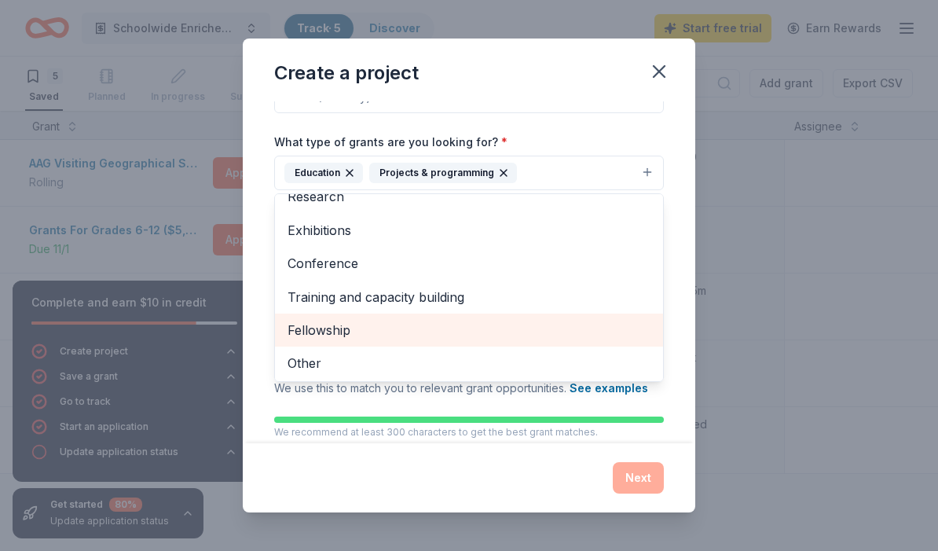
scroll to position [116, 0]
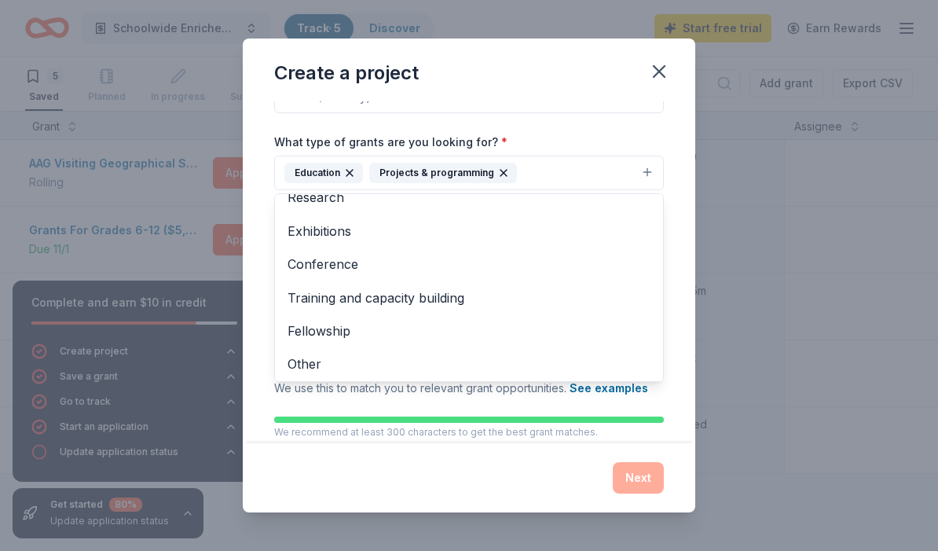
click at [573, 467] on div "Create a project Project name * School Play ZIP code * What type of grants are …" at bounding box center [469, 274] width 453 height 473
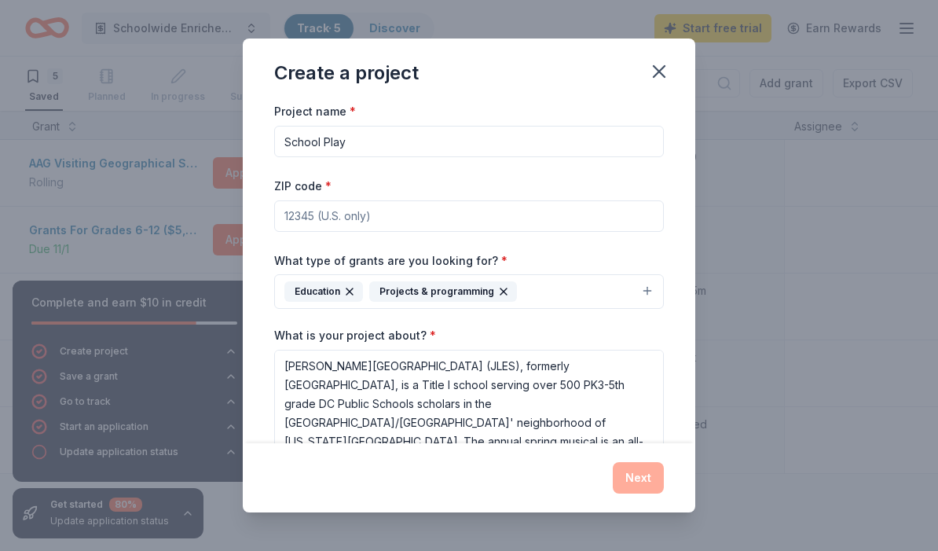
scroll to position [0, 0]
click at [554, 217] on input "ZIP code *" at bounding box center [469, 215] width 390 height 31
type input "20011"
click at [593, 251] on div "What type of grants are you looking for? * Education Projects & programming" at bounding box center [469, 280] width 390 height 59
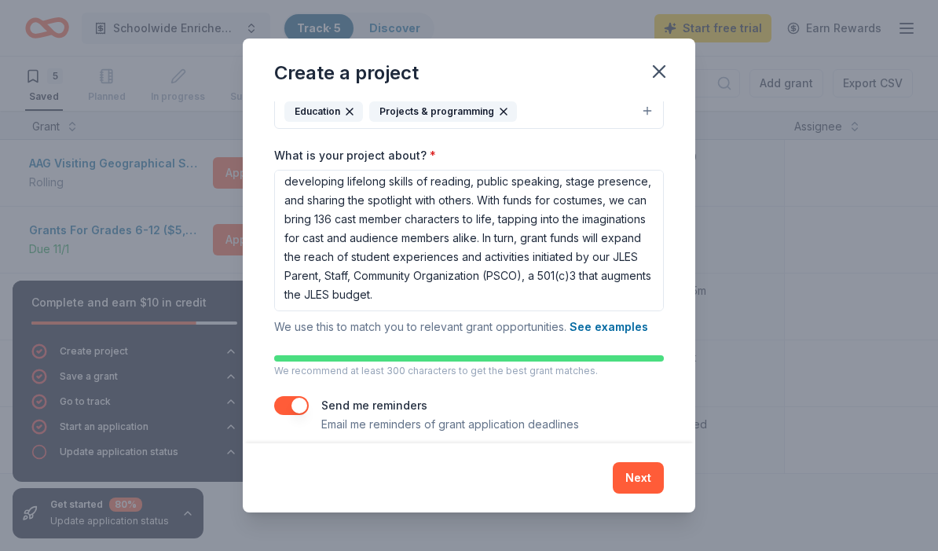
scroll to position [190, 0]
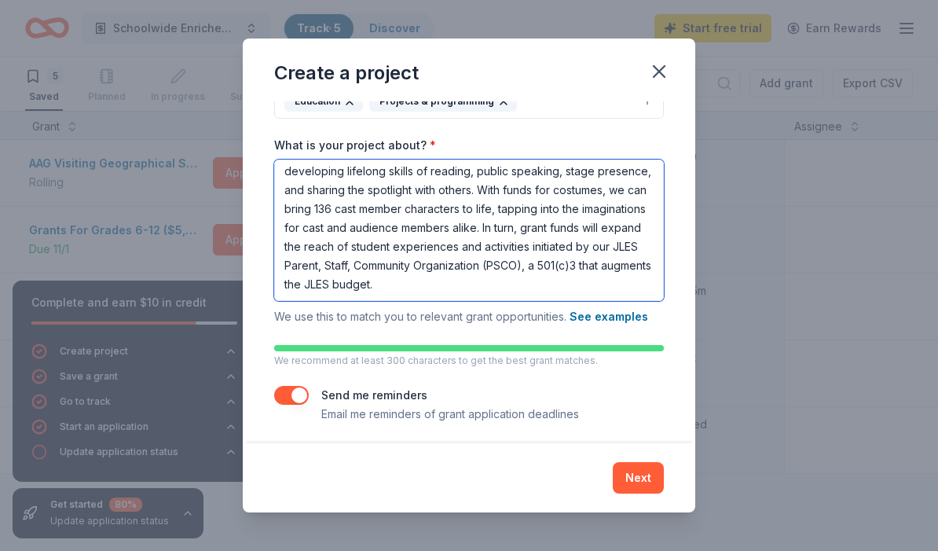
drag, startPoint x: 483, startPoint y: 208, endPoint x: 473, endPoint y: 255, distance: 47.5
click at [473, 255] on textarea "[PERSON_NAME][GEOGRAPHIC_DATA] (JLES), formerly [GEOGRAPHIC_DATA], is a Title I…" at bounding box center [469, 229] width 390 height 141
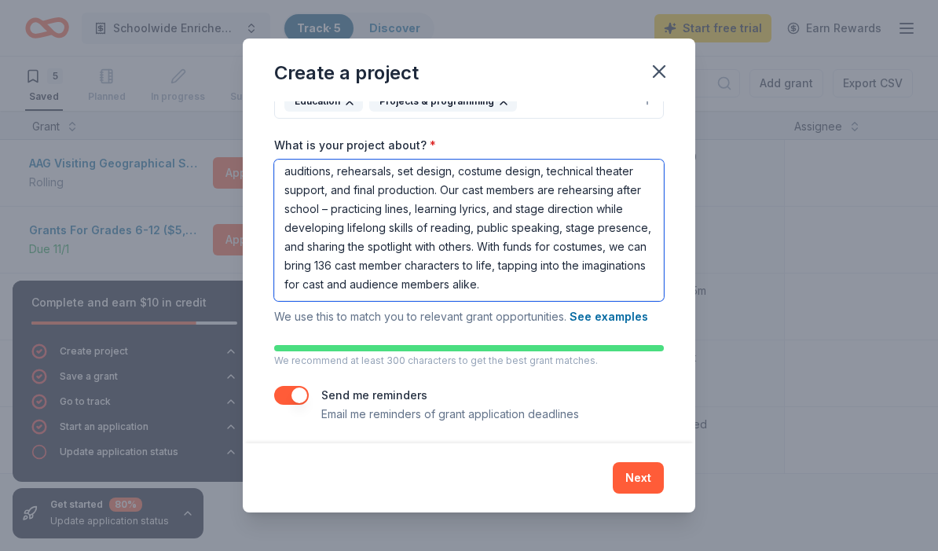
scroll to position [118, 0]
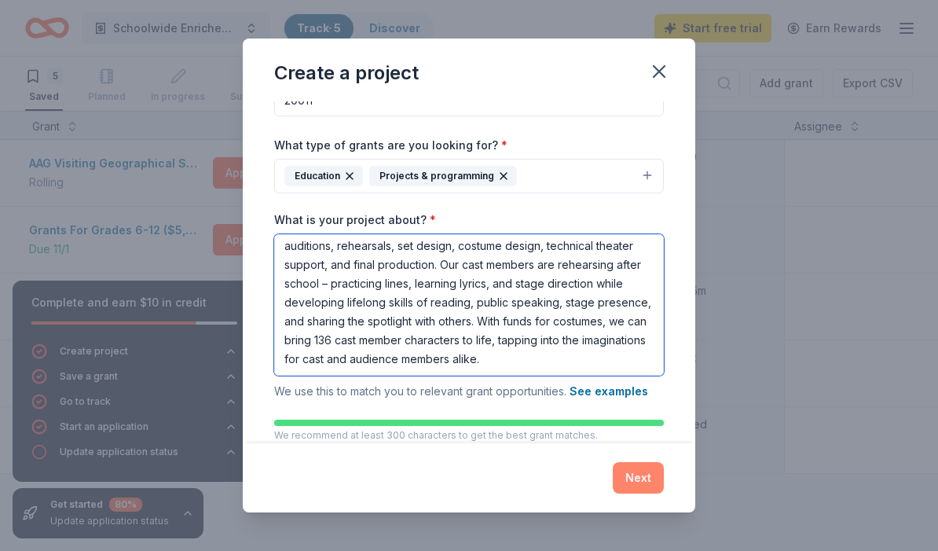
type textarea "[PERSON_NAME][GEOGRAPHIC_DATA] (JLES), formerly [GEOGRAPHIC_DATA], is a Title I…"
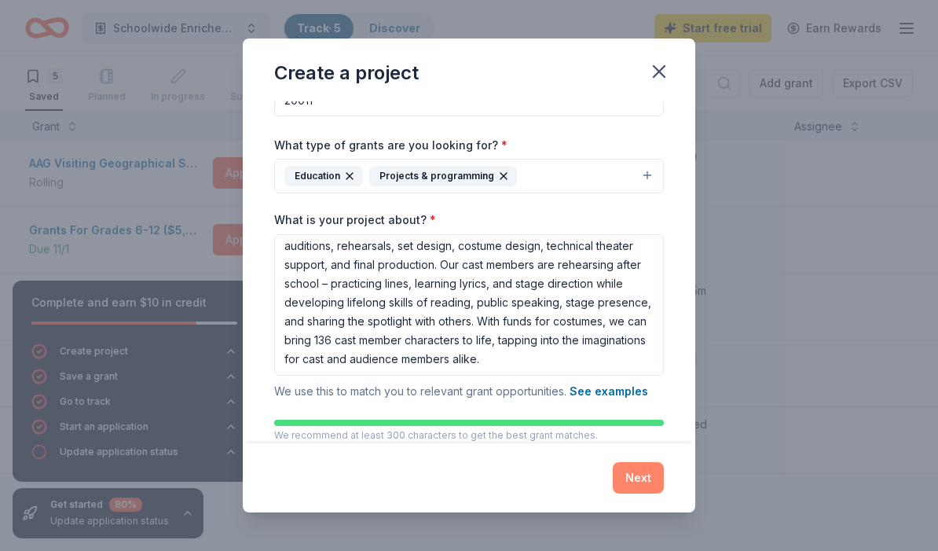
click at [632, 475] on button "Next" at bounding box center [638, 477] width 51 height 31
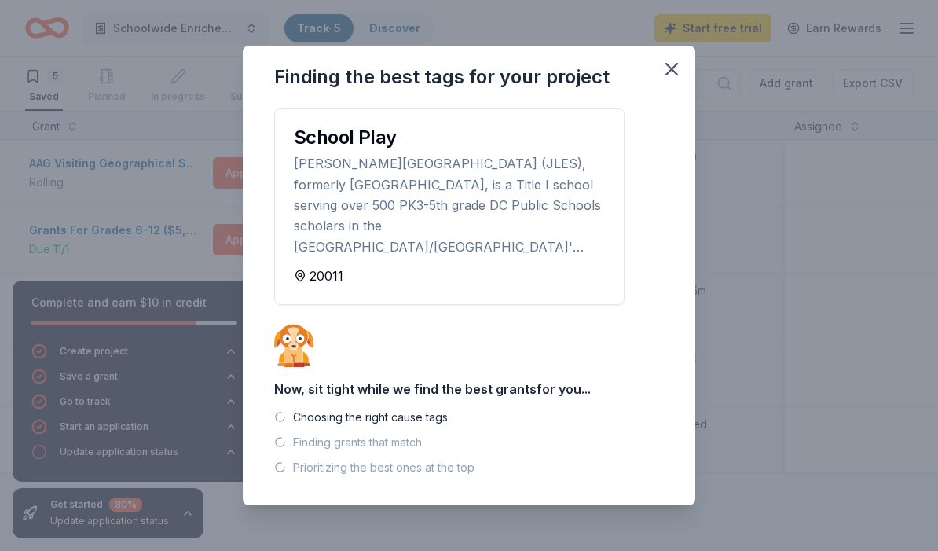
scroll to position [0, 0]
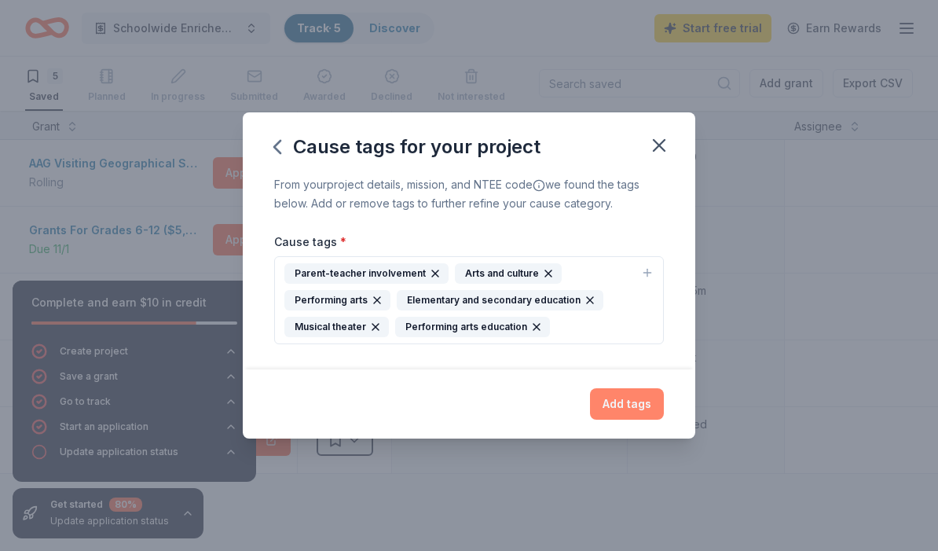
click at [617, 403] on button "Add tags" at bounding box center [627, 403] width 74 height 31
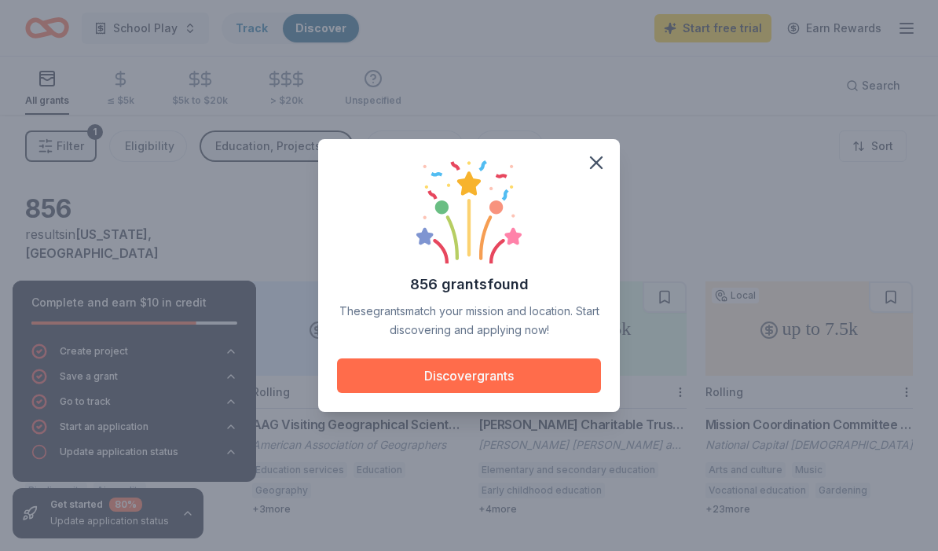
click at [586, 381] on button "Discover grants" at bounding box center [469, 375] width 264 height 35
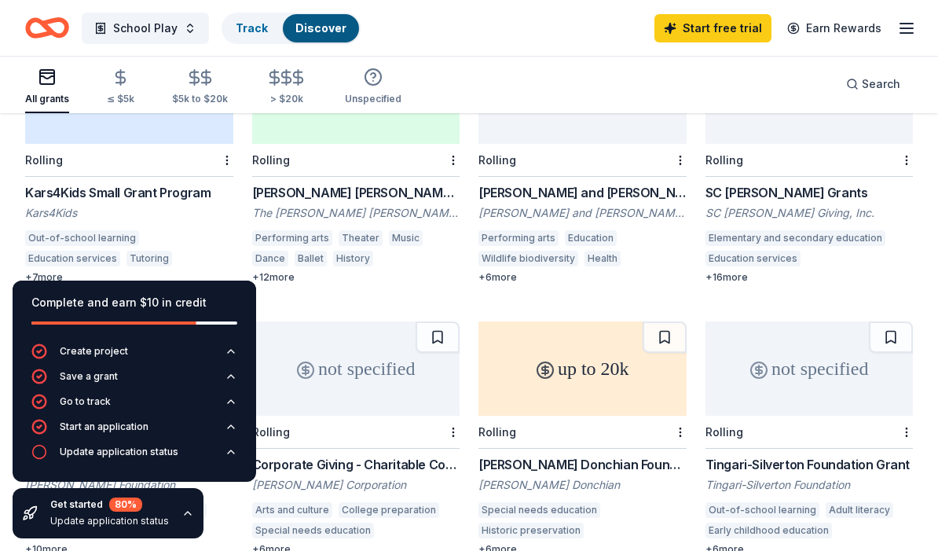
scroll to position [427, 0]
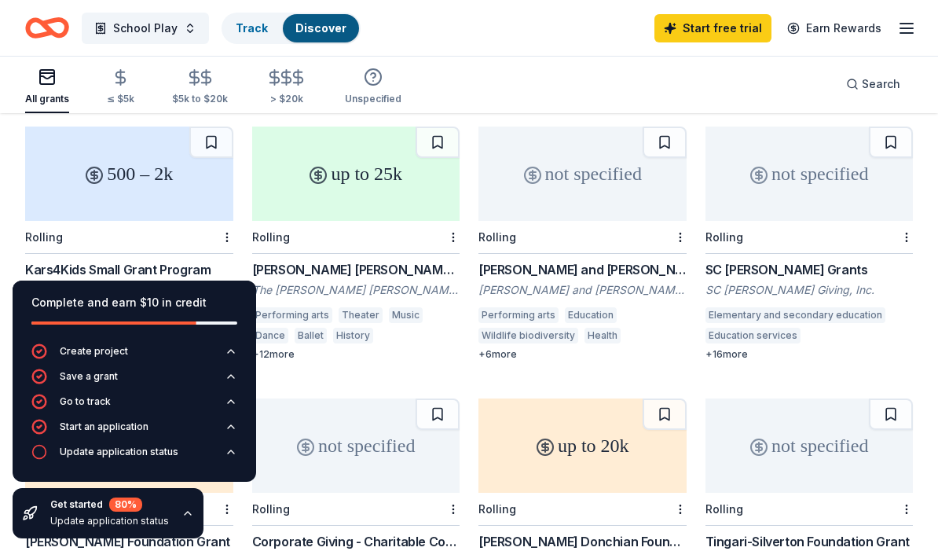
click at [171, 167] on div "500 – 2k" at bounding box center [129, 173] width 208 height 94
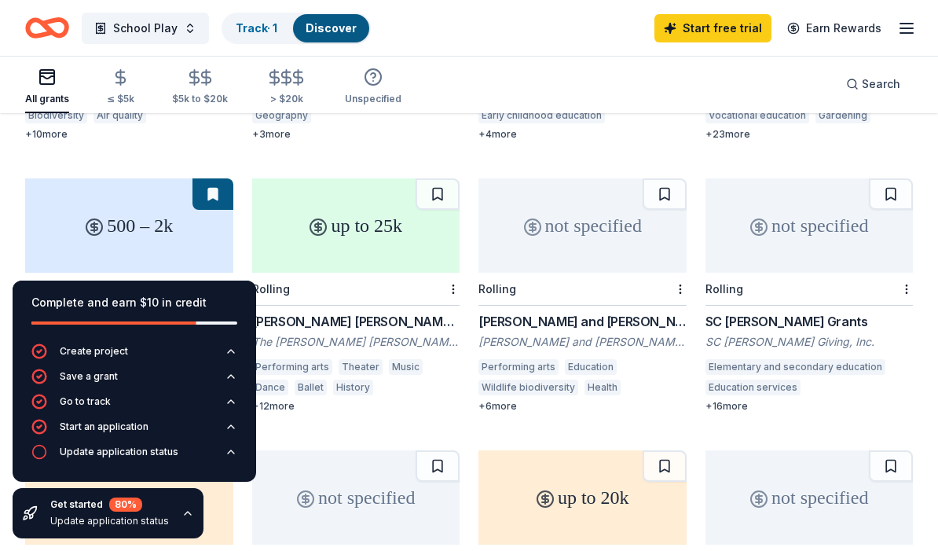
scroll to position [378, 0]
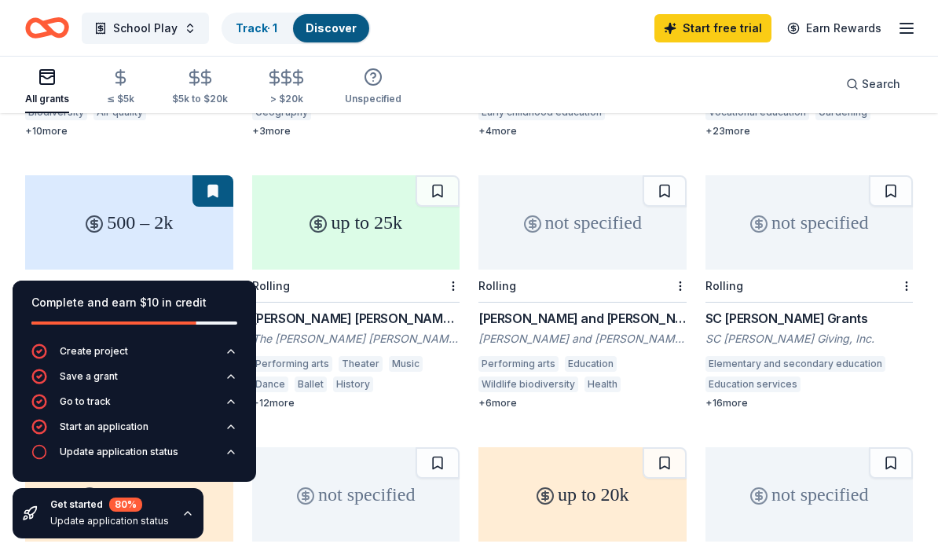
click at [577, 207] on div "not specified" at bounding box center [582, 222] width 208 height 94
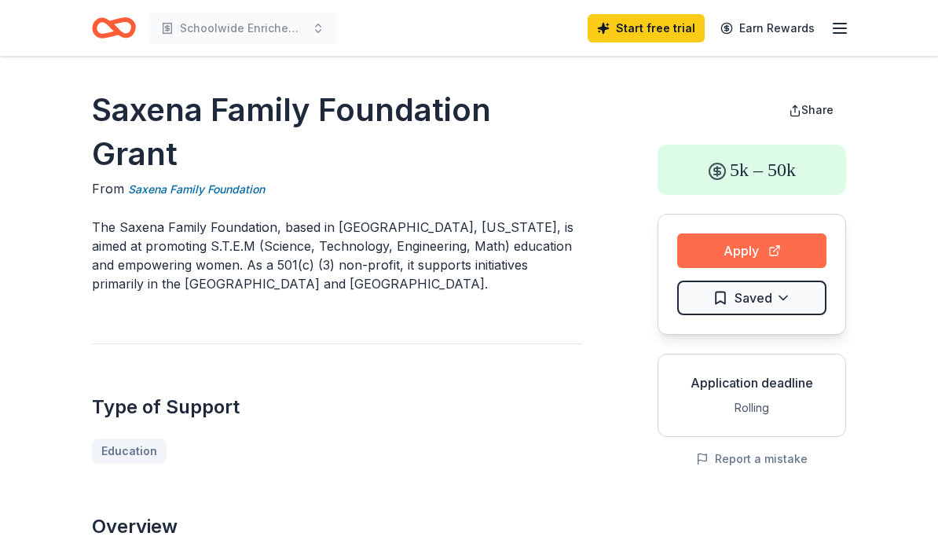
click at [723, 255] on button "Apply" at bounding box center [751, 250] width 149 height 35
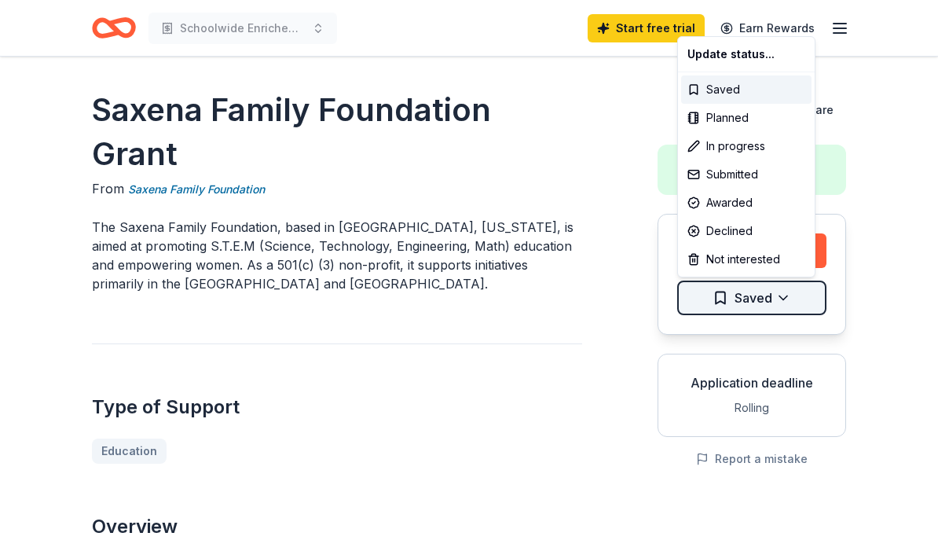
click at [721, 299] on html "Schoolwide Enrichement Model Cluster Supplies Start free trial Earn Rewards Sax…" at bounding box center [469, 275] width 938 height 551
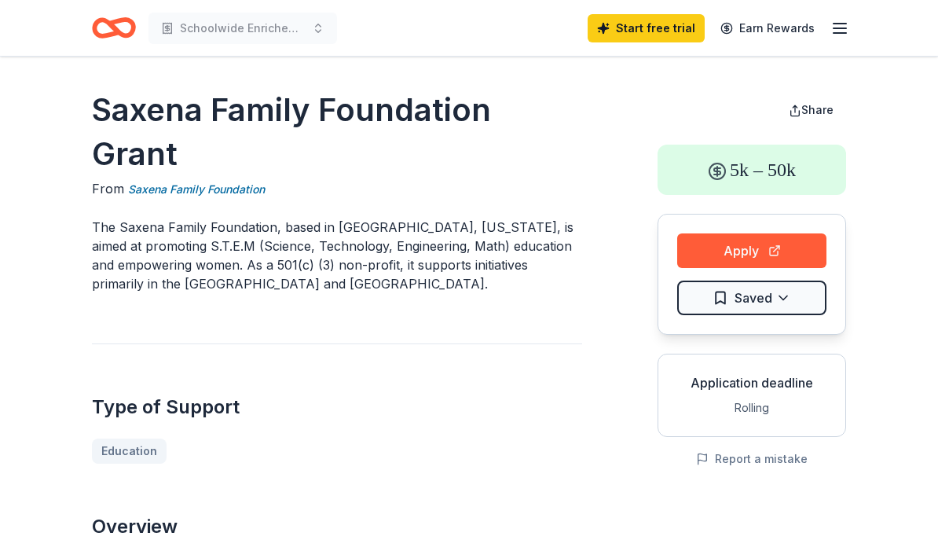
click at [841, 26] on icon "button" at bounding box center [839, 28] width 19 height 19
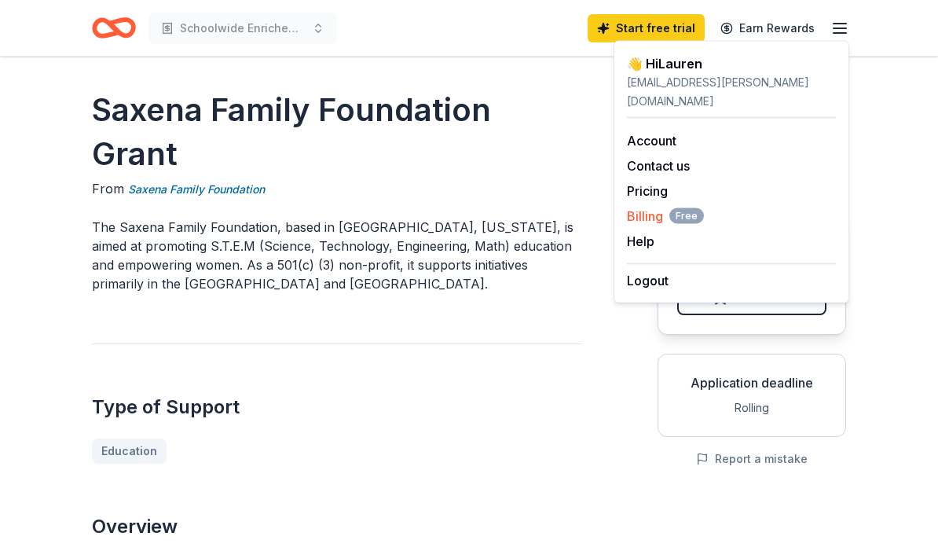
click at [647, 207] on span "Billing Free" at bounding box center [665, 216] width 77 height 19
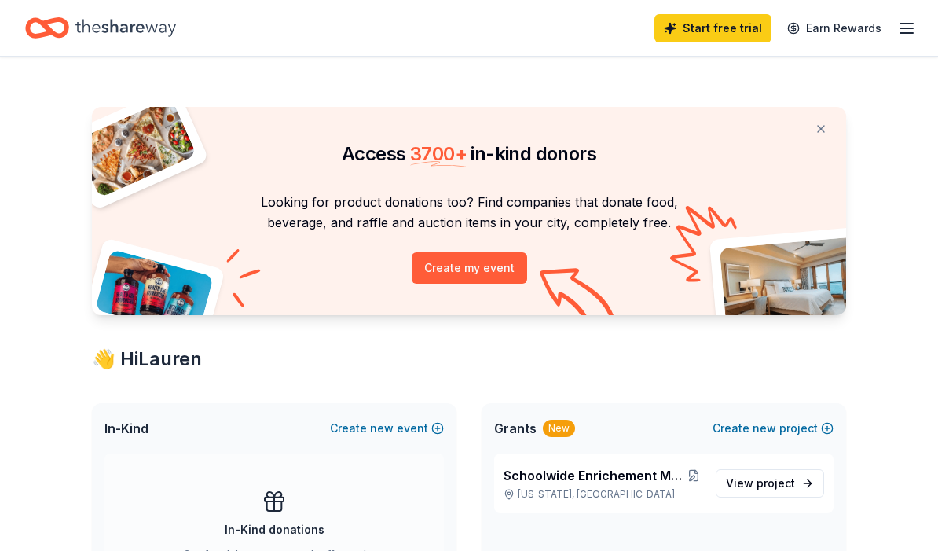
click at [900, 29] on icon "button" at bounding box center [906, 28] width 19 height 19
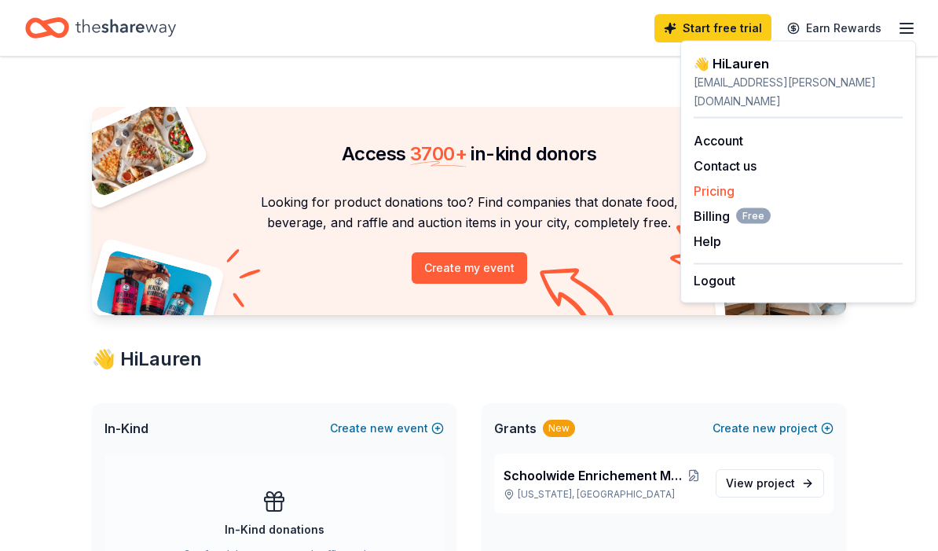
click at [715, 183] on link "Pricing" at bounding box center [714, 191] width 41 height 16
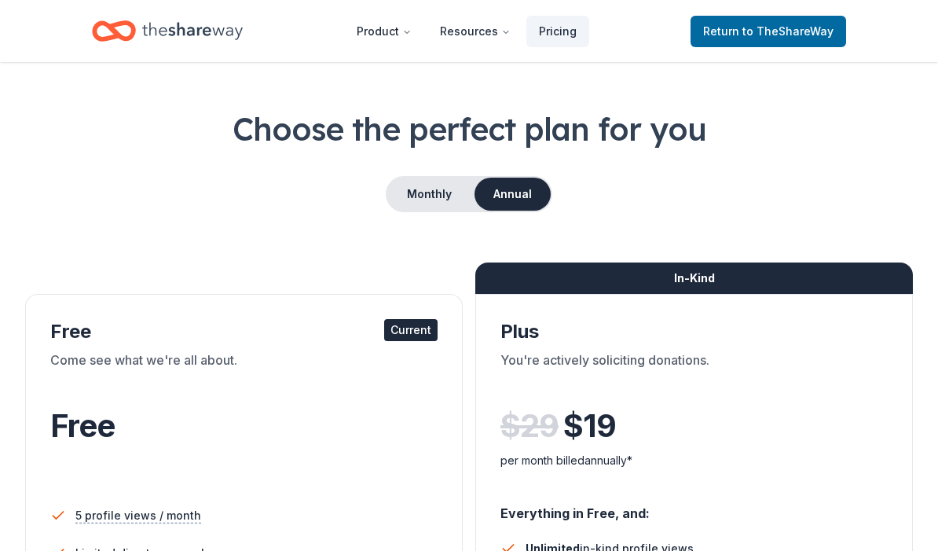
scroll to position [42, 0]
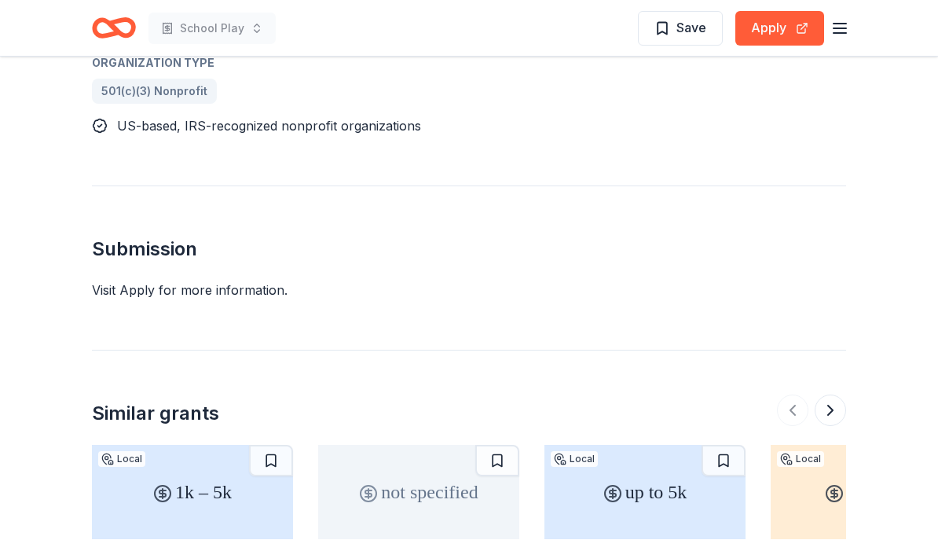
scroll to position [980, 0]
click at [781, 18] on button "Apply" at bounding box center [779, 28] width 89 height 35
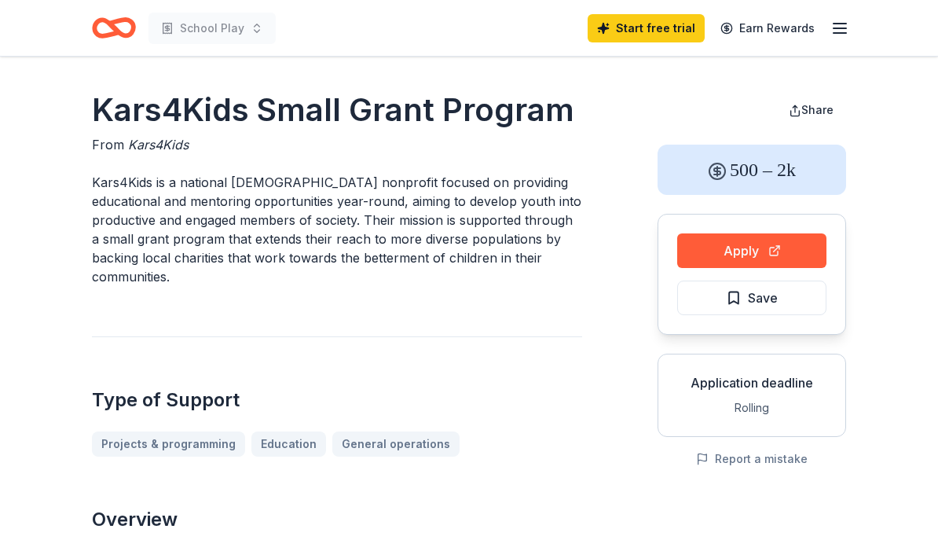
scroll to position [0, 0]
click at [727, 291] on span "Save" at bounding box center [752, 298] width 52 height 20
click at [836, 20] on icon "button" at bounding box center [839, 28] width 19 height 19
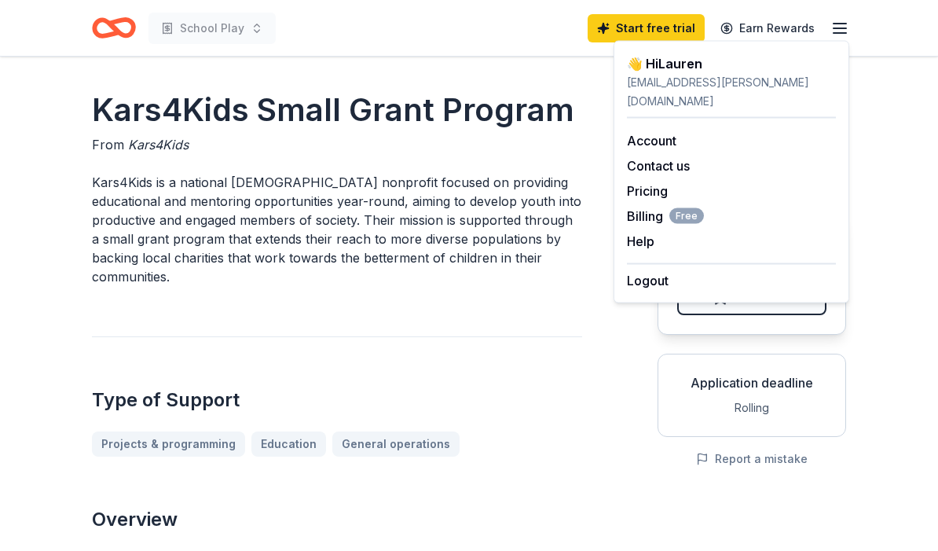
click at [872, 27] on header "School Play Start free trial Earn Rewards" at bounding box center [469, 28] width 938 height 57
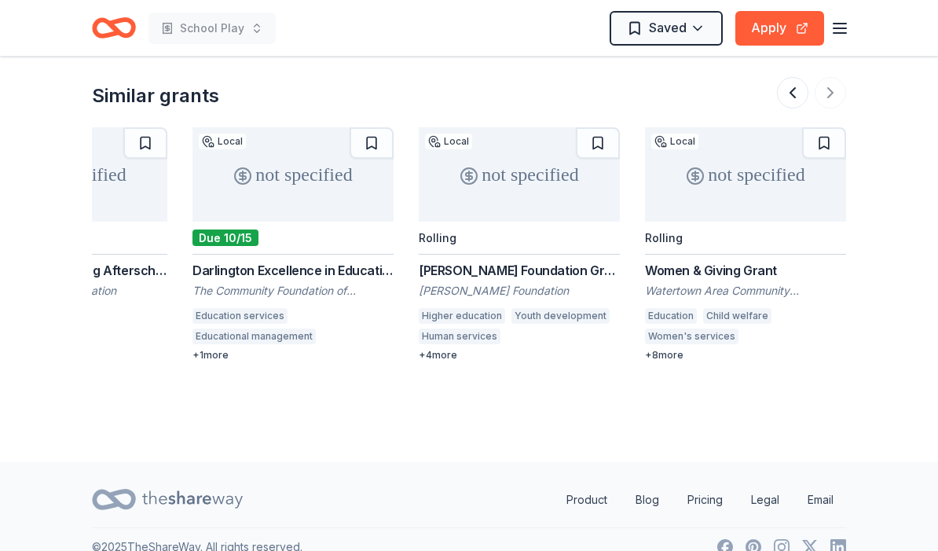
scroll to position [1290, 0]
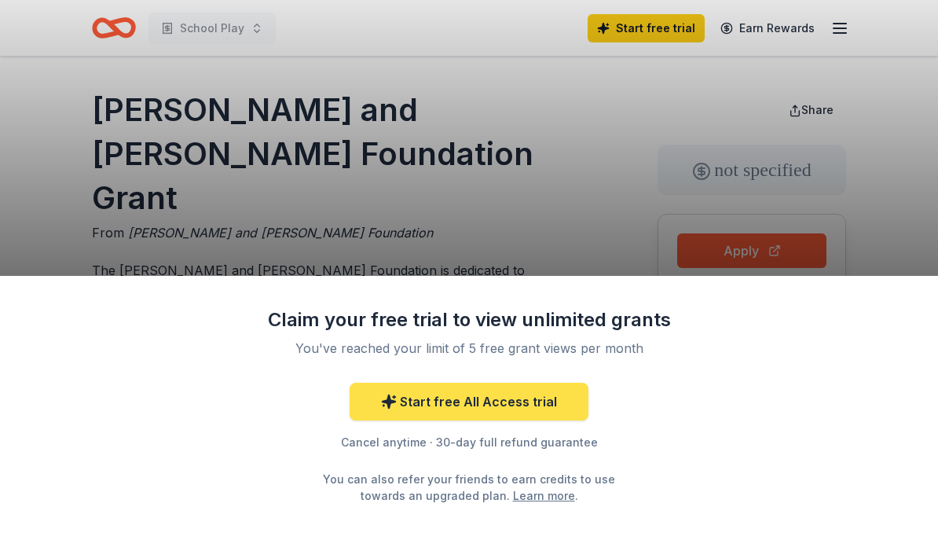
click at [443, 406] on link "Start free All Access trial" at bounding box center [469, 402] width 239 height 38
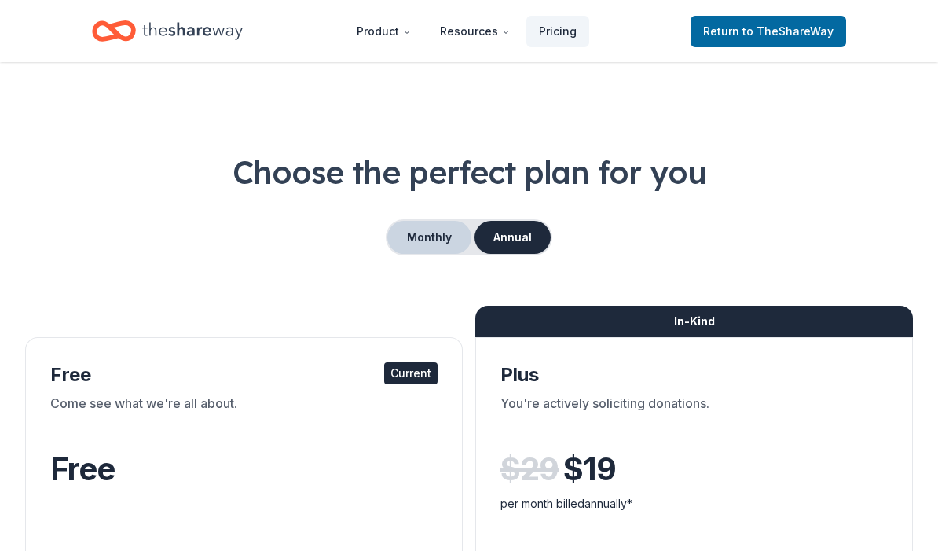
click at [434, 248] on button "Monthly" at bounding box center [429, 237] width 84 height 33
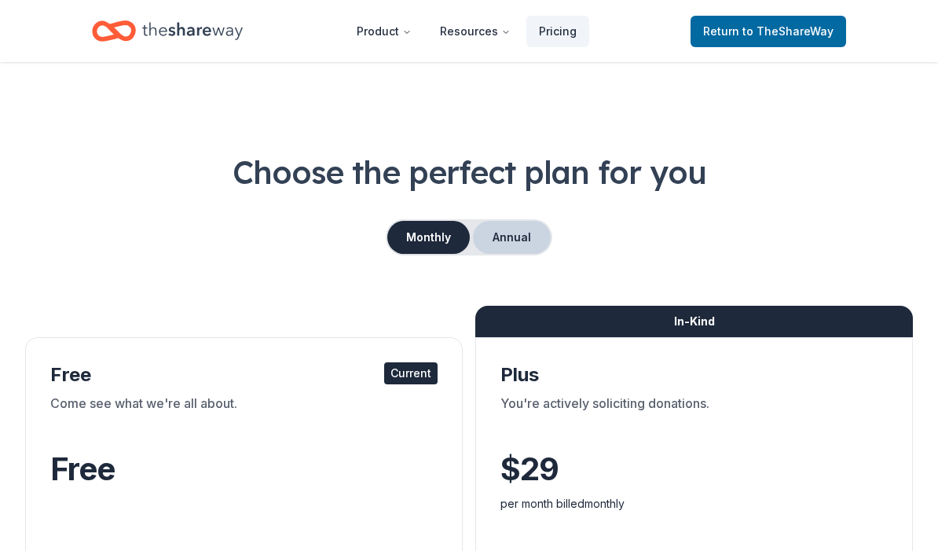
click at [517, 240] on button "Annual" at bounding box center [512, 237] width 78 height 33
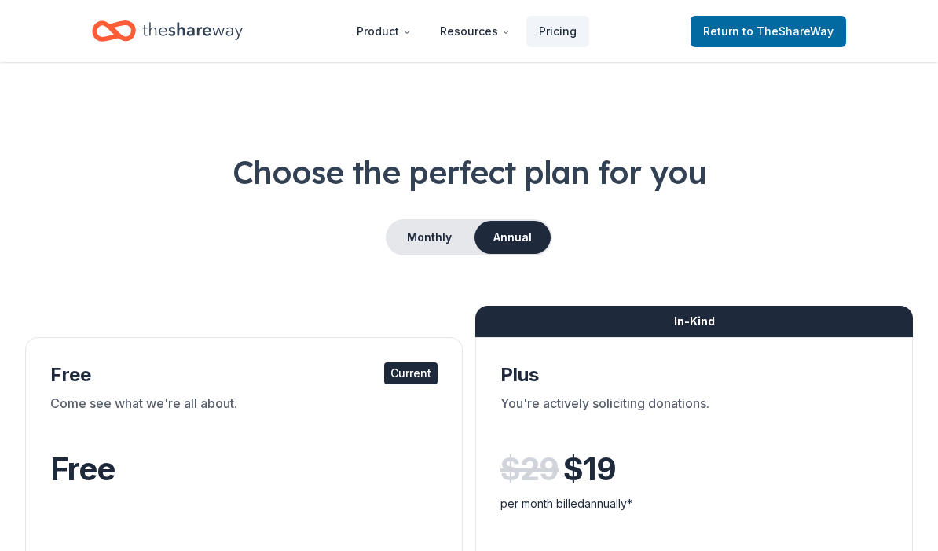
click at [240, 0] on header "Product Resources Pricing Return to TheShareWay" at bounding box center [469, 31] width 938 height 62
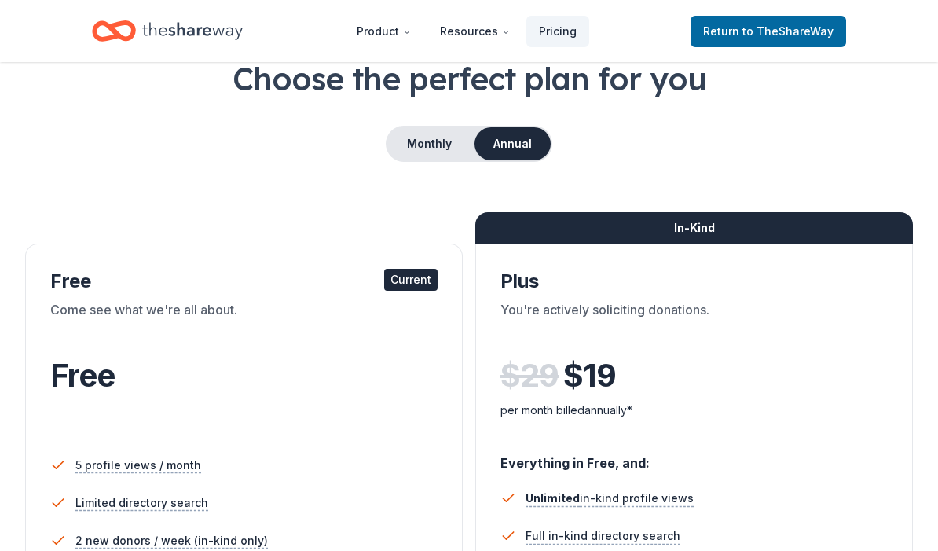
scroll to position [93, 0]
